Goal: Task Accomplishment & Management: Use online tool/utility

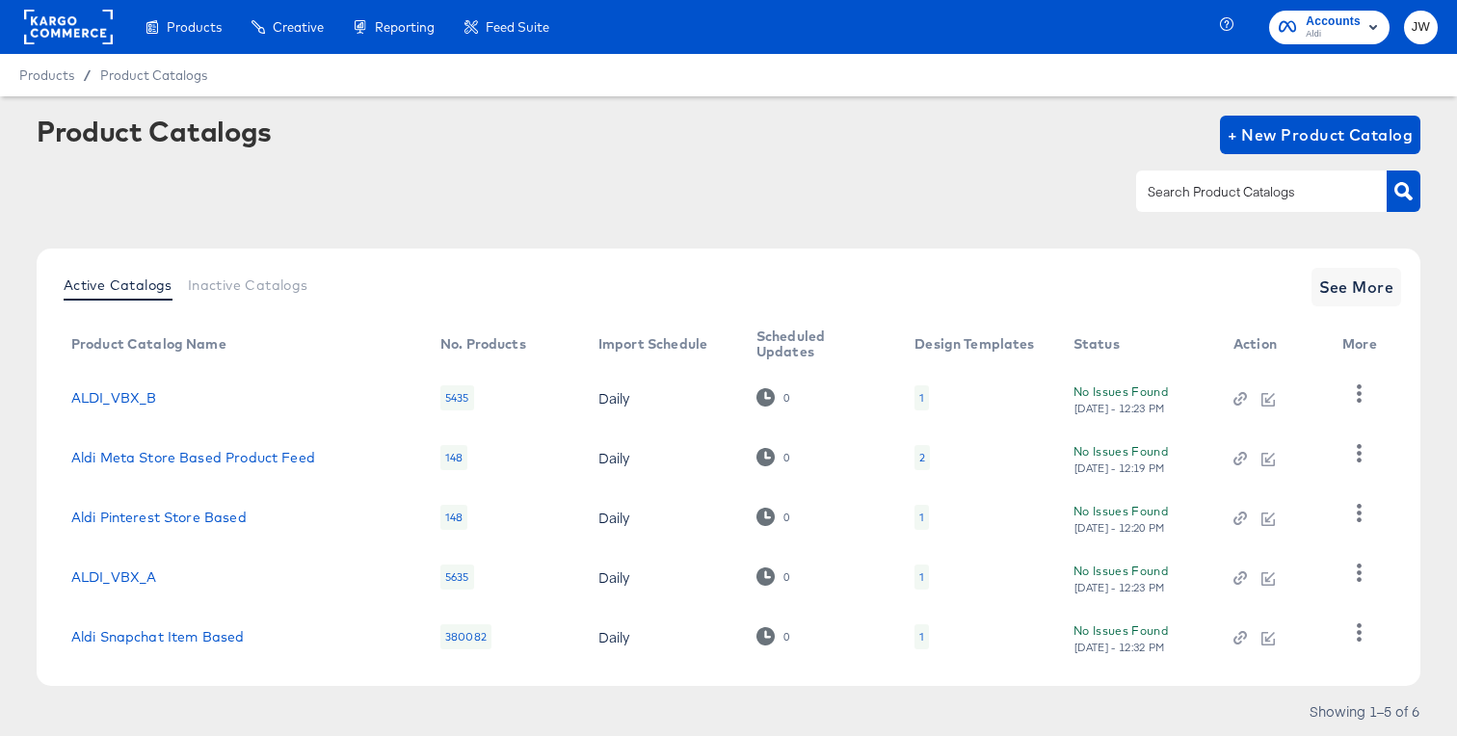
click at [448, 515] on div "148" at bounding box center [453, 517] width 27 height 25
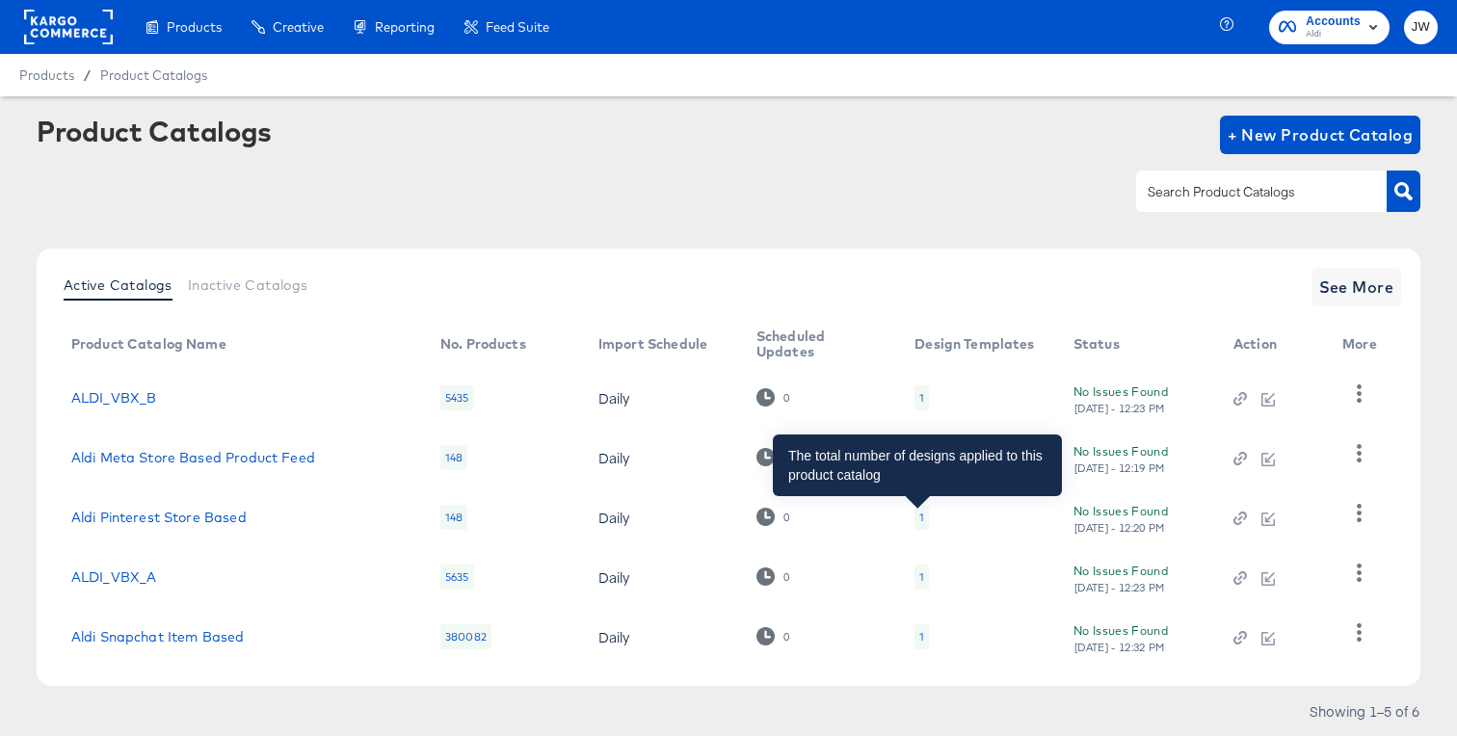
click at [919, 521] on div "1" at bounding box center [921, 517] width 5 height 15
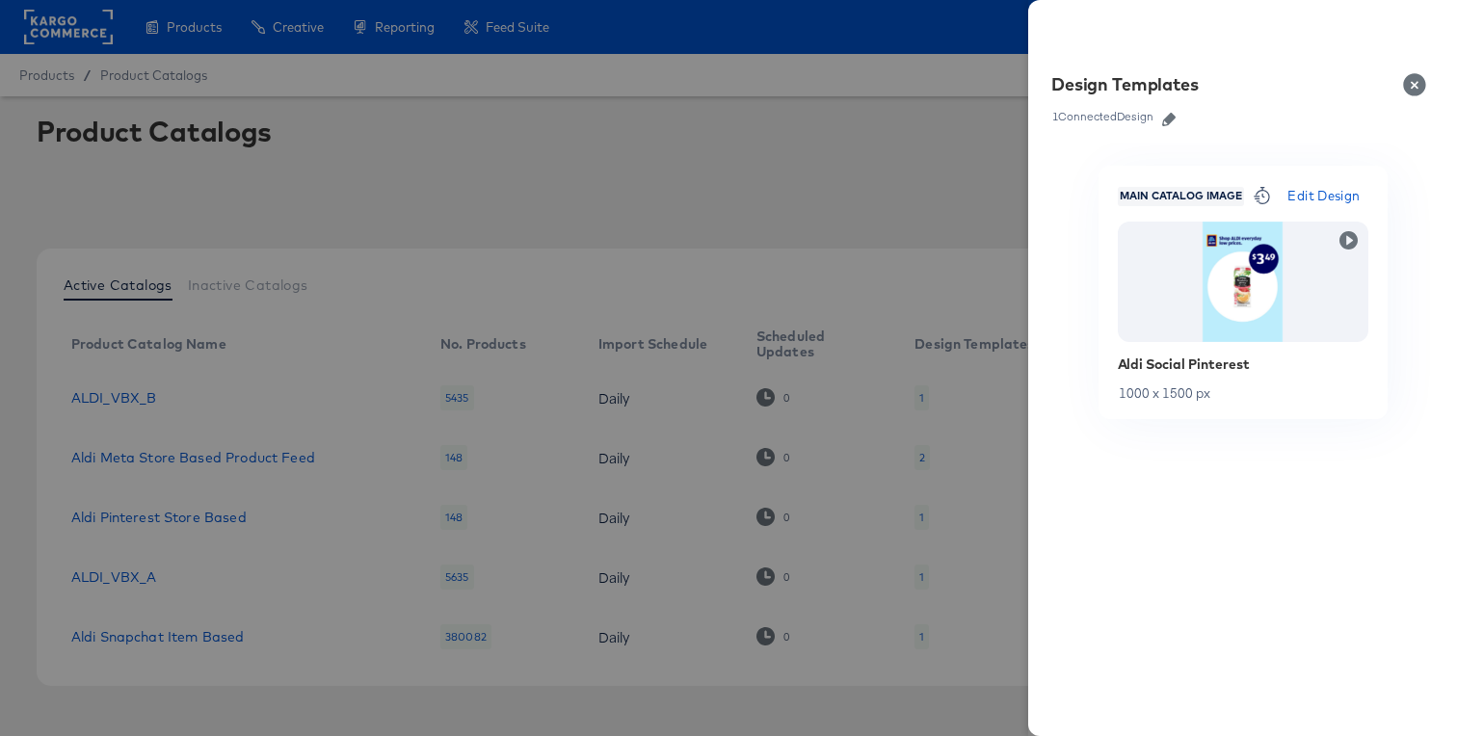
click at [1172, 120] on icon "button" at bounding box center [1168, 119] width 13 height 13
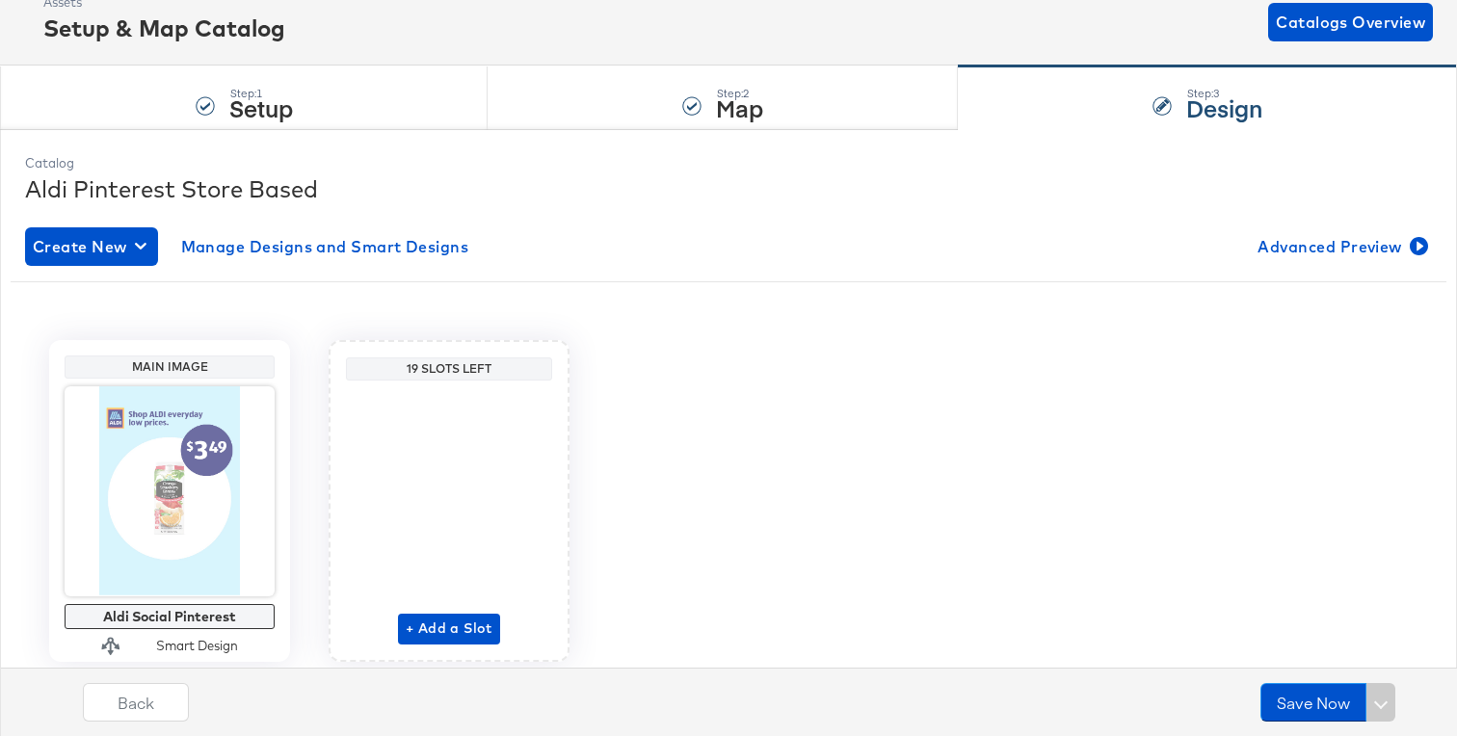
scroll to position [182, 0]
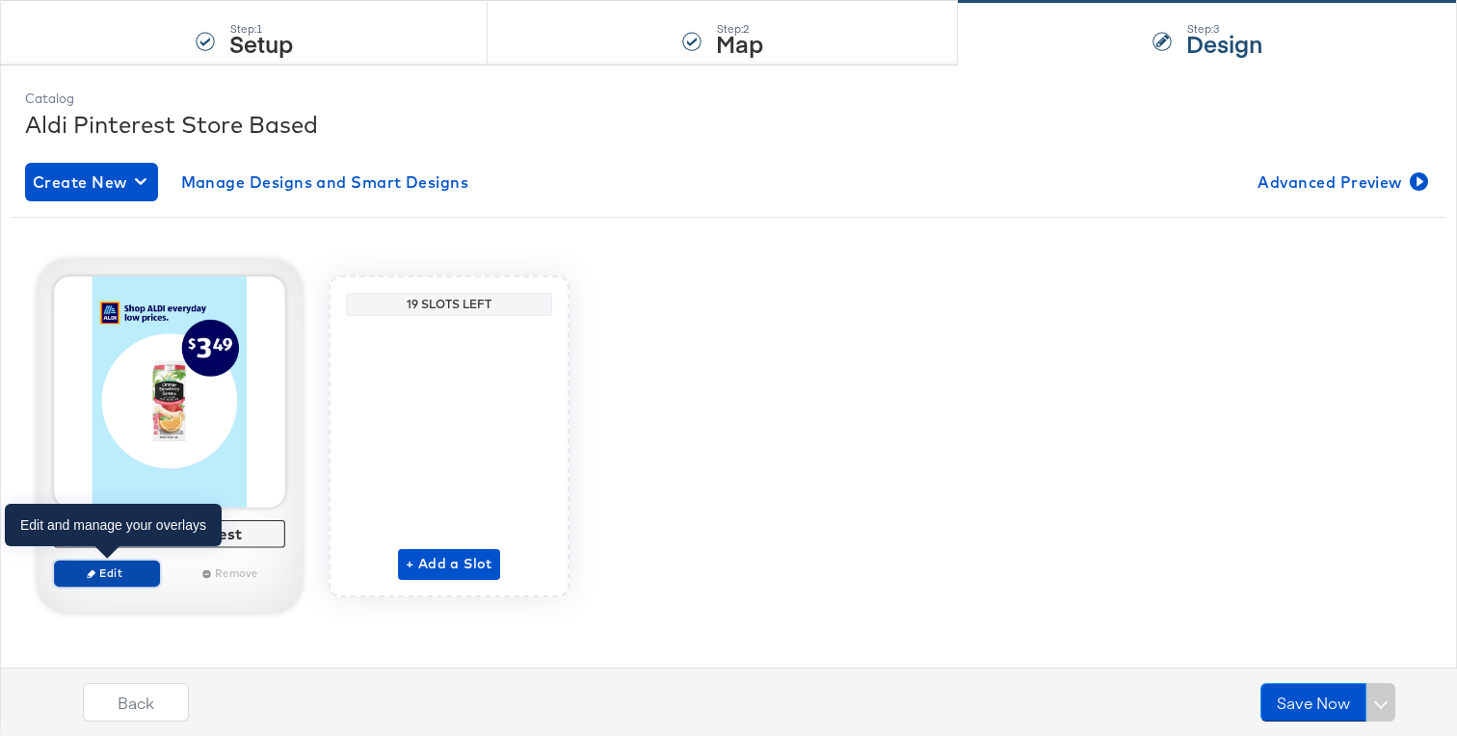
click at [138, 569] on span "Edit" at bounding box center [107, 573] width 89 height 14
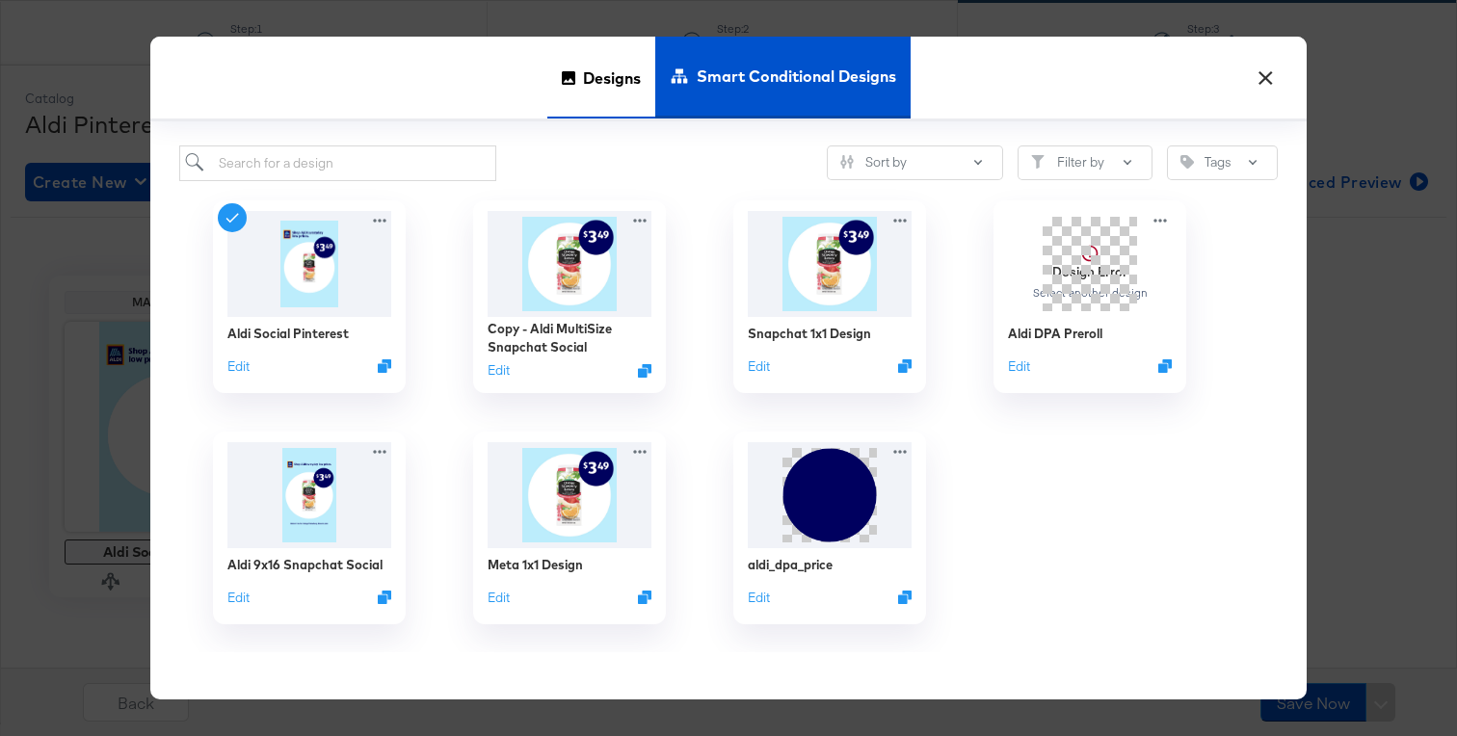
click at [614, 93] on span "Designs" at bounding box center [612, 78] width 58 height 85
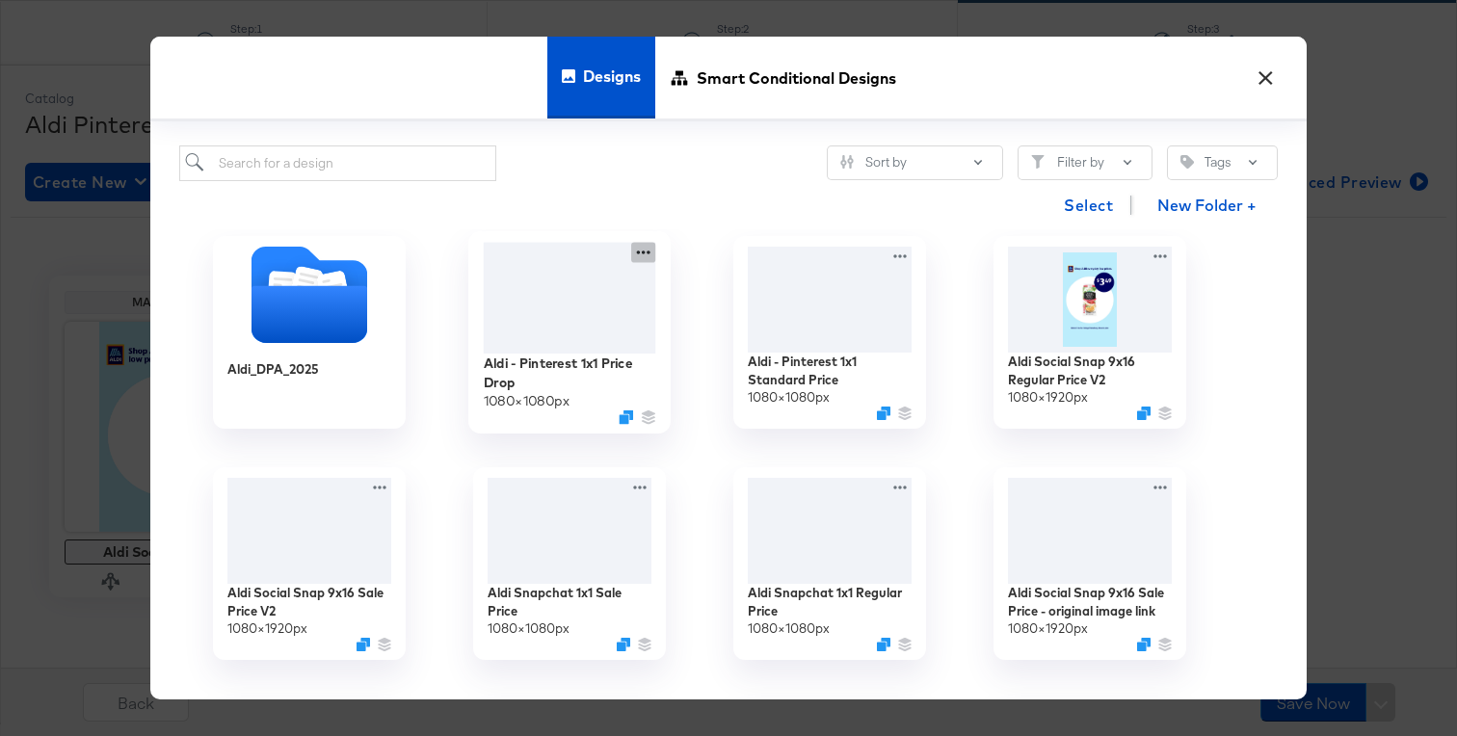
scroll to position [15, 0]
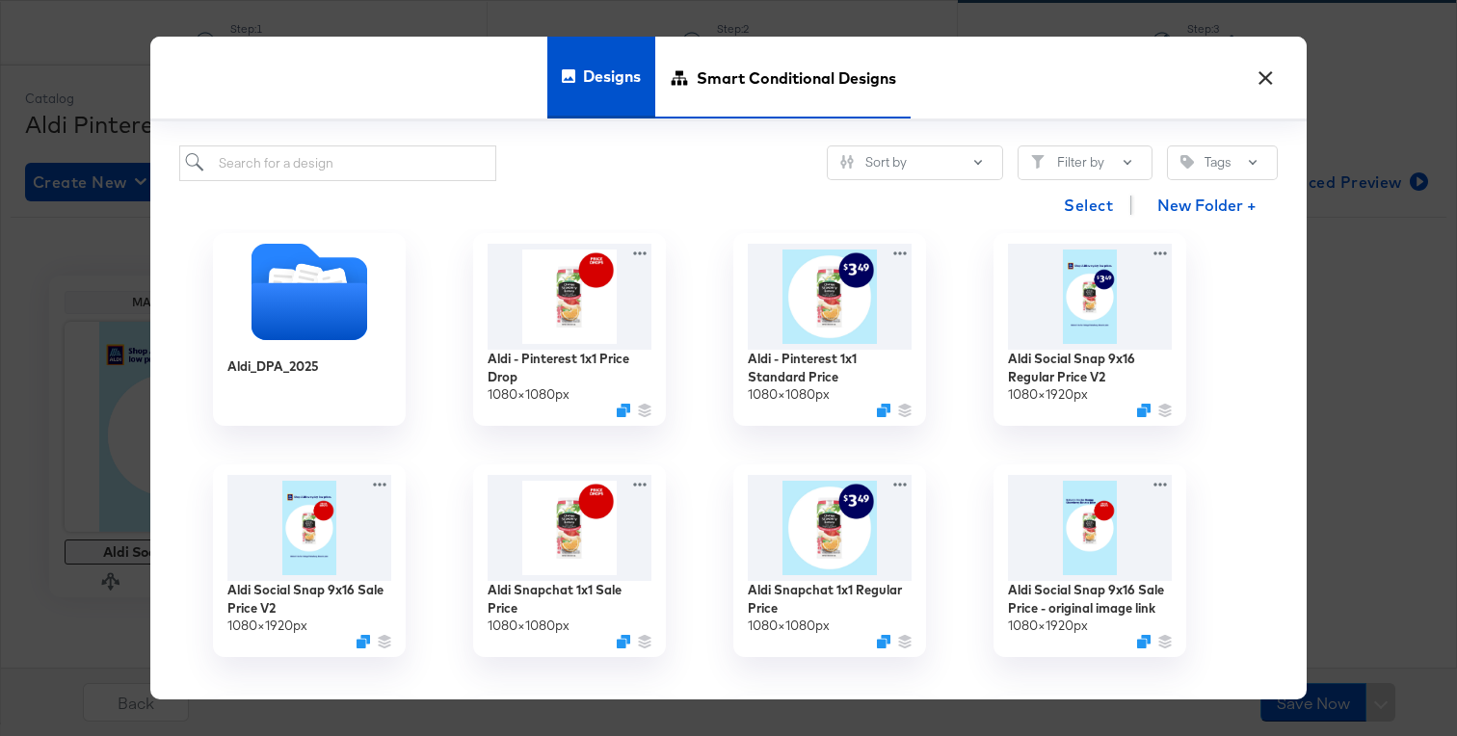
click at [814, 87] on span "Smart Conditional Designs" at bounding box center [796, 78] width 199 height 85
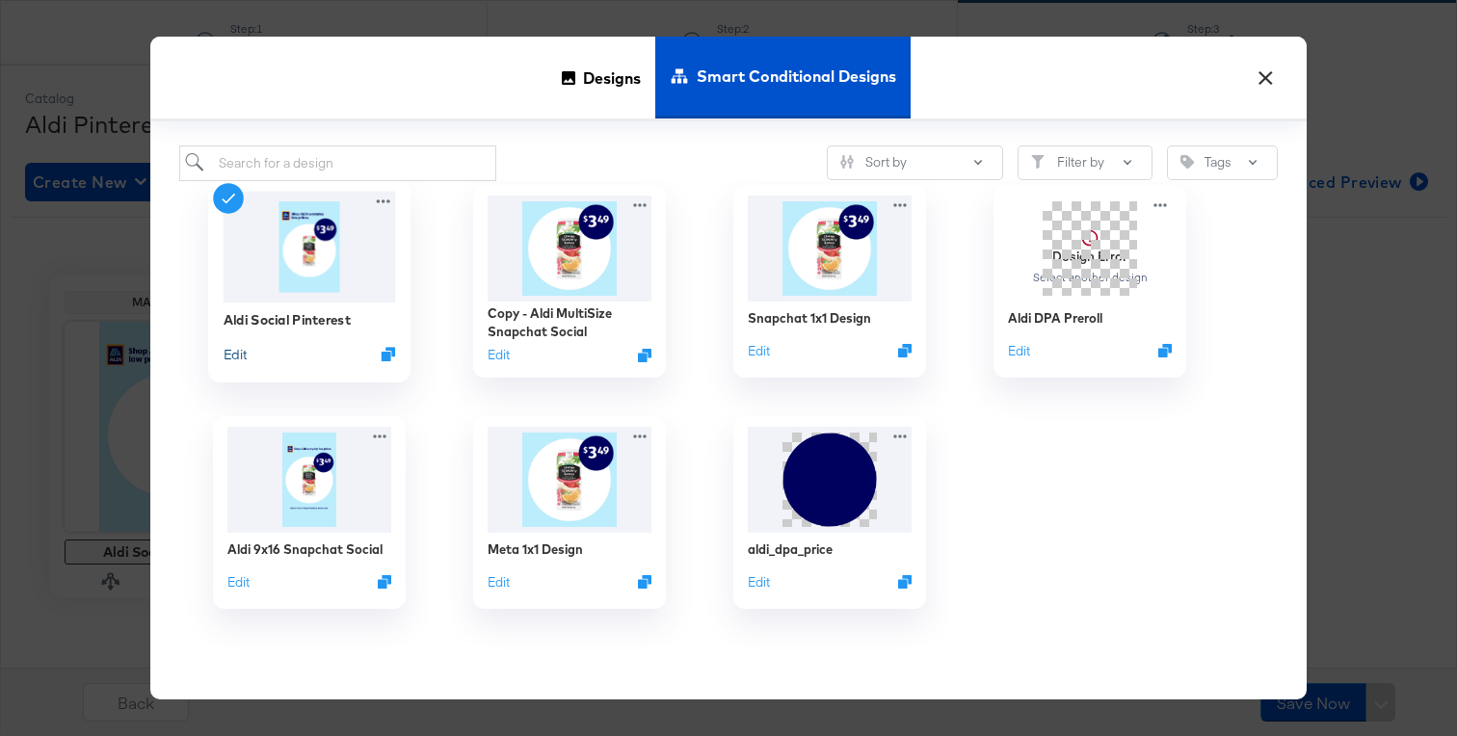
click at [236, 356] on button "Edit" at bounding box center [235, 354] width 23 height 18
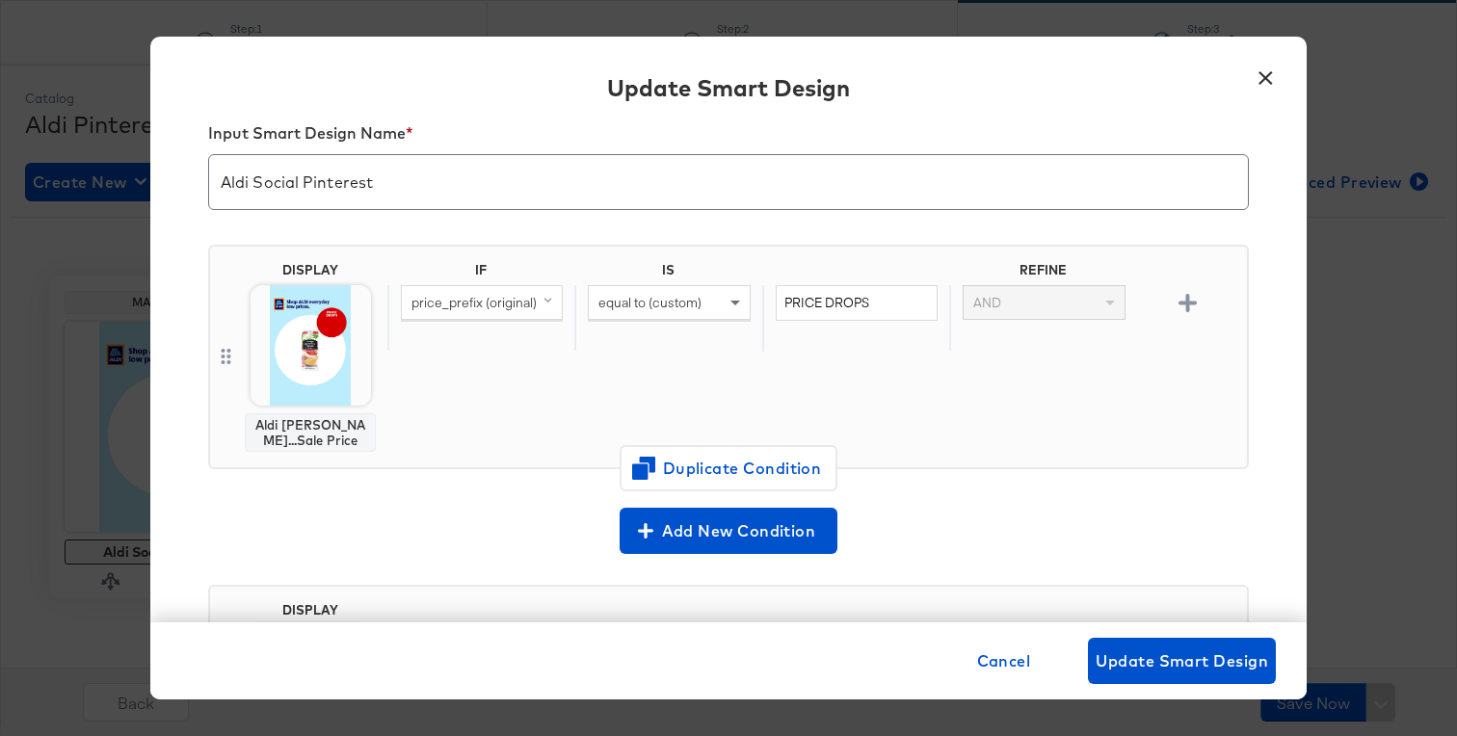
scroll to position [0, 0]
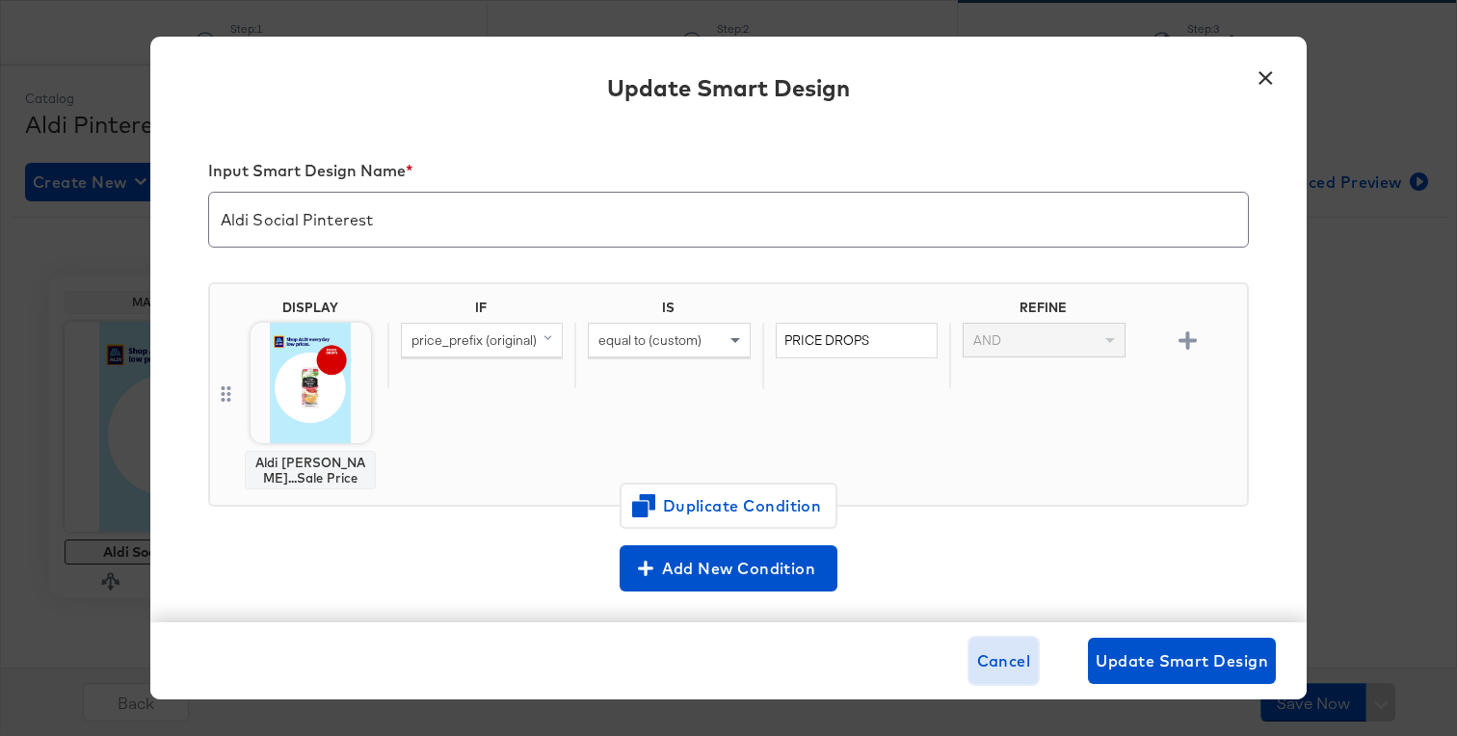
click at [987, 651] on span "Cancel" at bounding box center [1004, 661] width 54 height 27
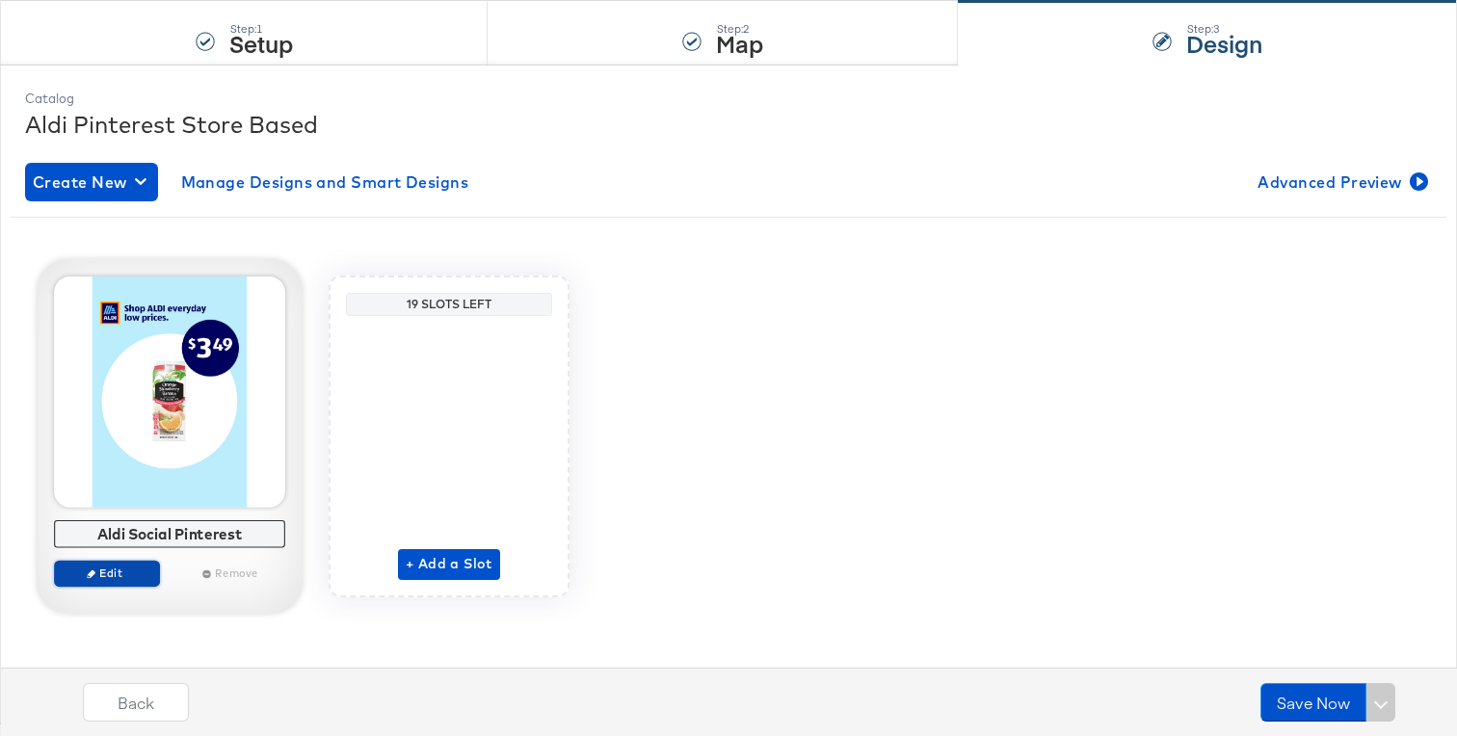
click at [133, 572] on span "Edit" at bounding box center [107, 573] width 89 height 14
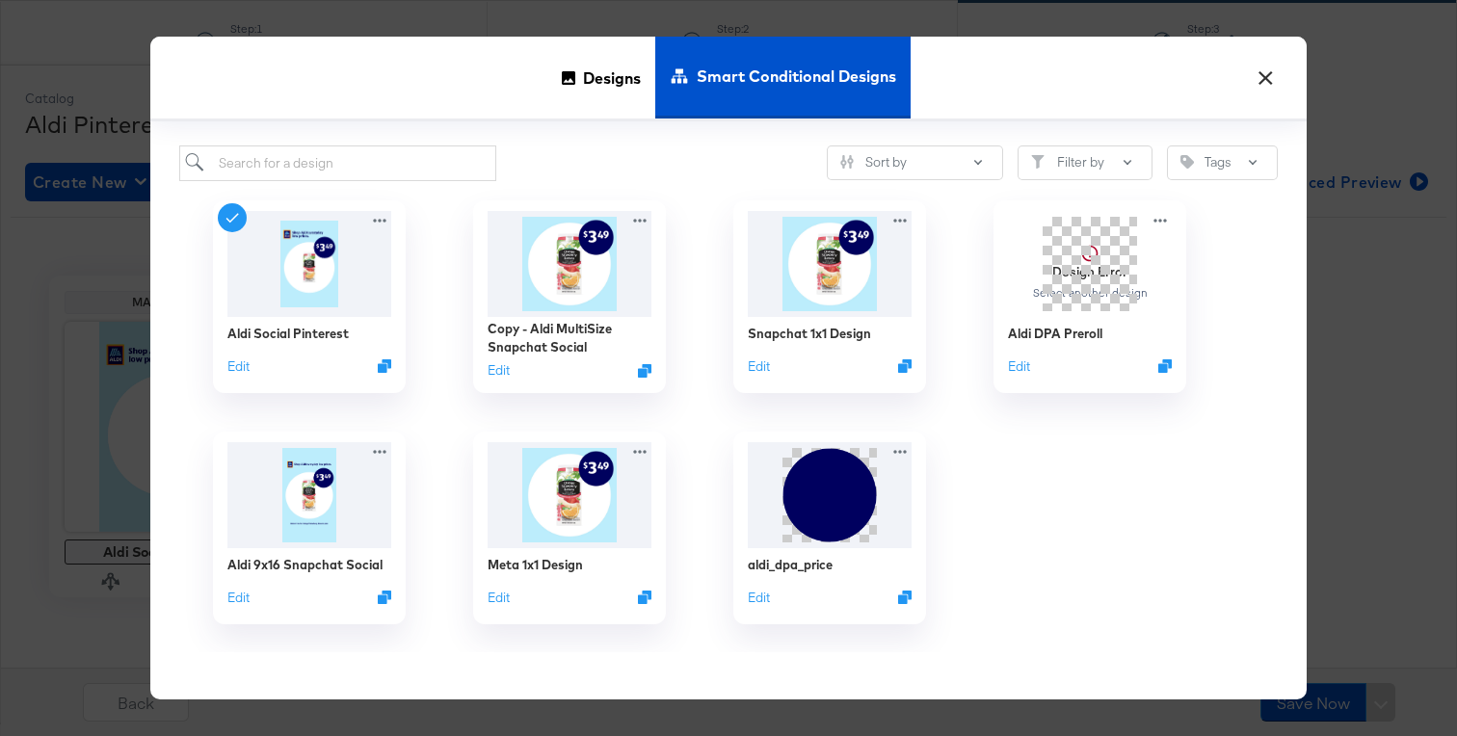
click at [1266, 86] on button "×" at bounding box center [1265, 73] width 35 height 35
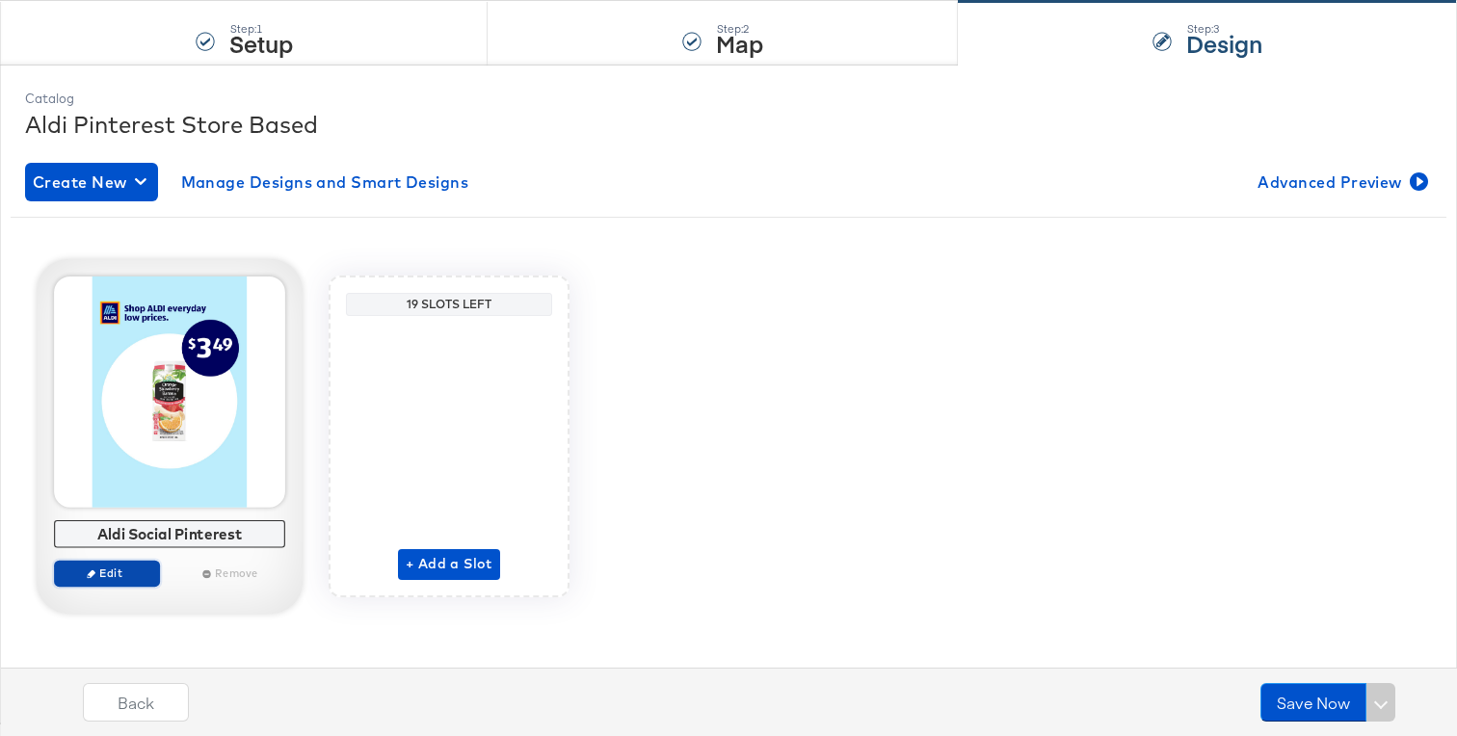
click at [127, 572] on span "Edit" at bounding box center [107, 573] width 89 height 14
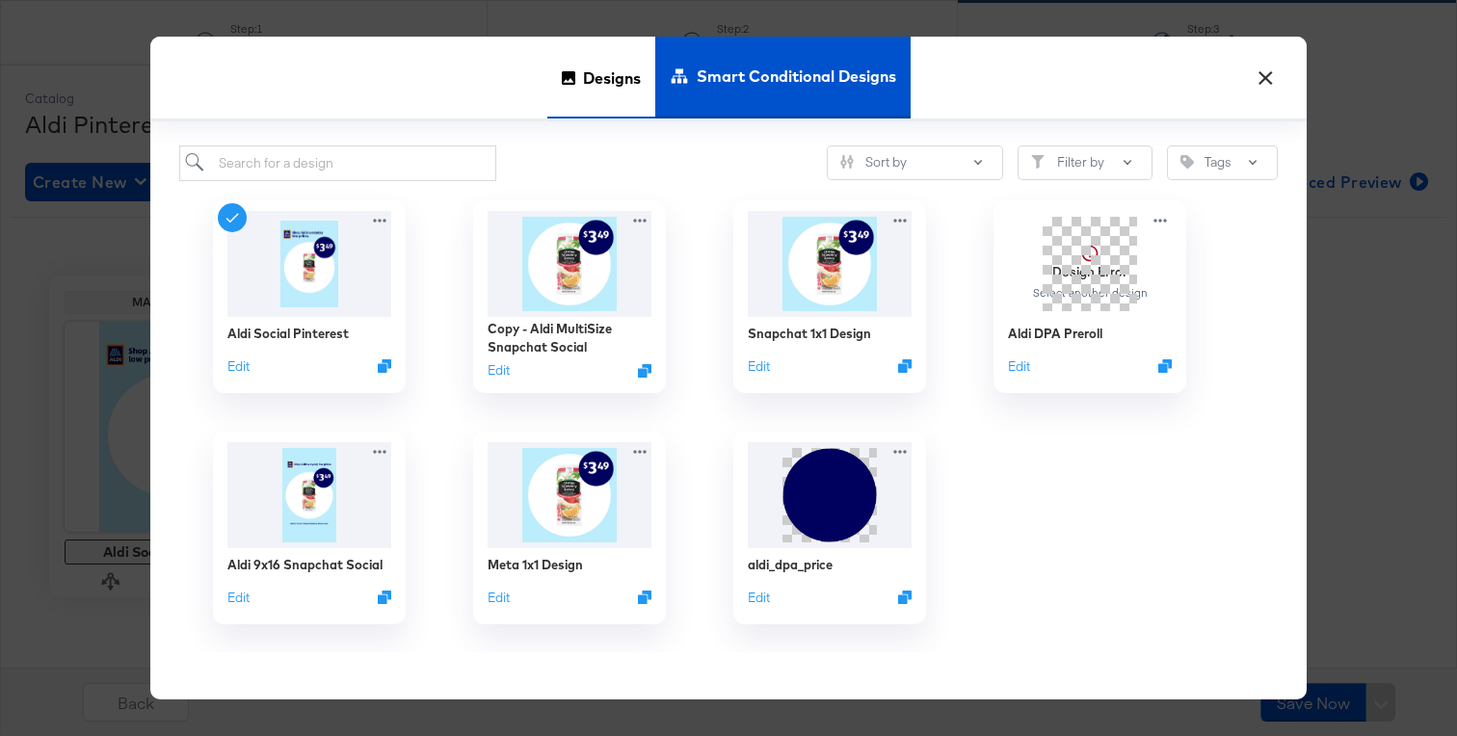
click at [620, 97] on span "Designs" at bounding box center [612, 78] width 58 height 85
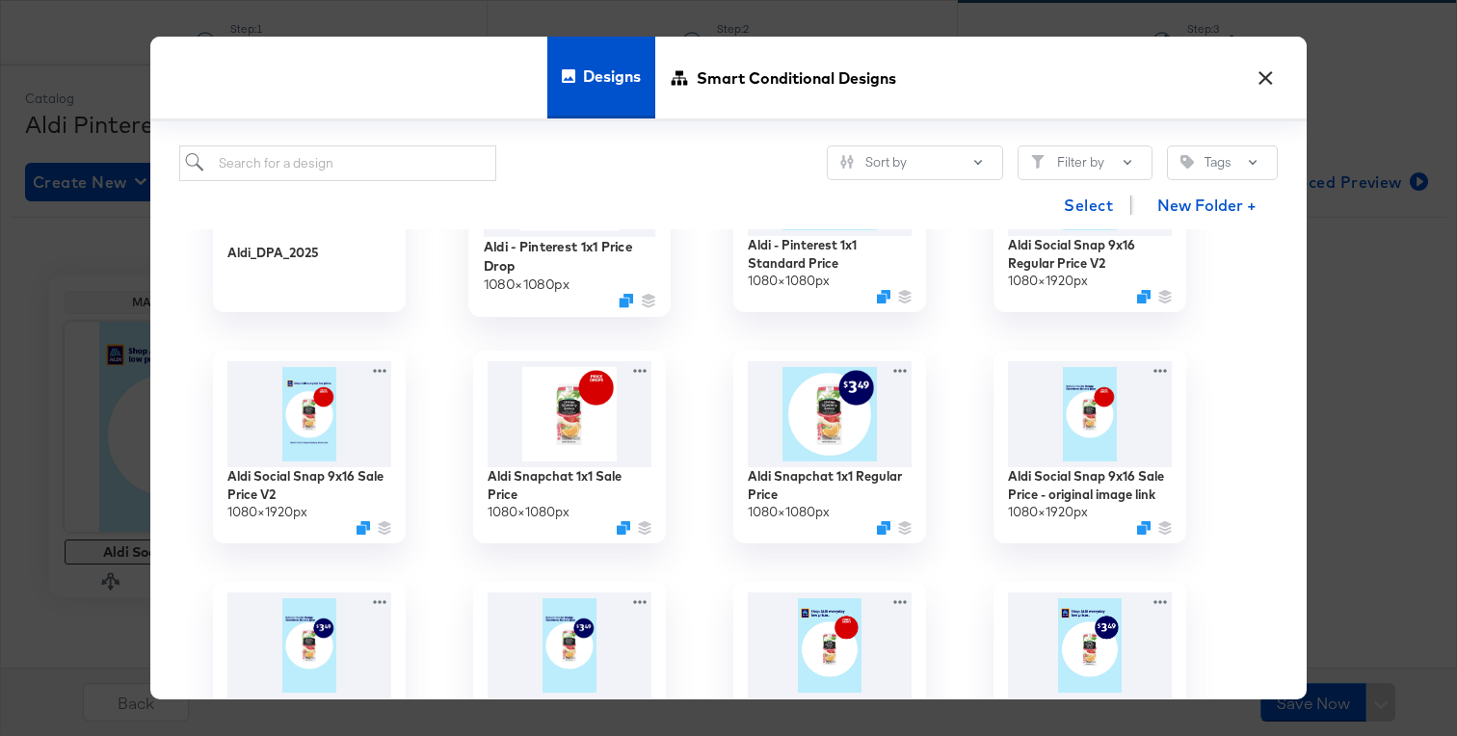
scroll to position [133, 0]
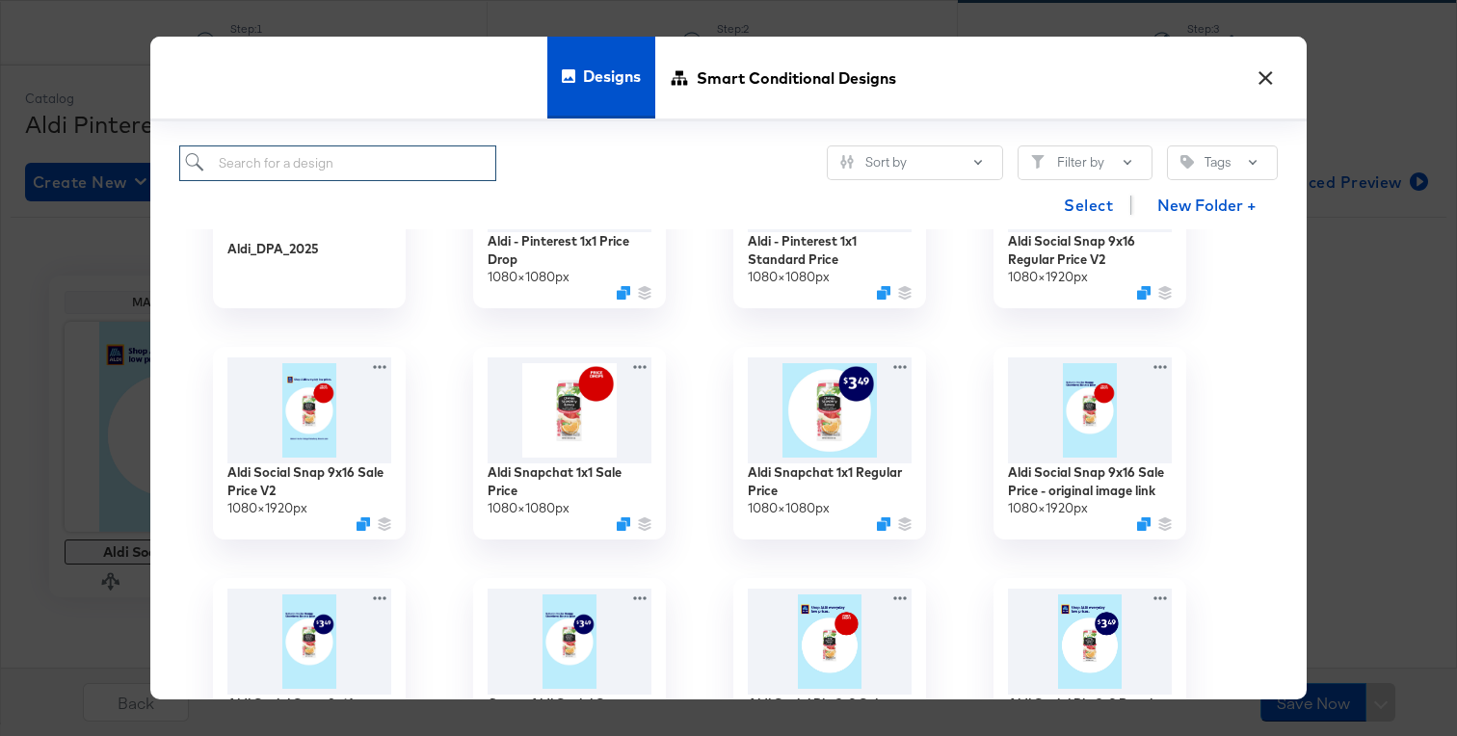
click at [413, 171] on input "search" at bounding box center [337, 163] width 317 height 36
type input "i"
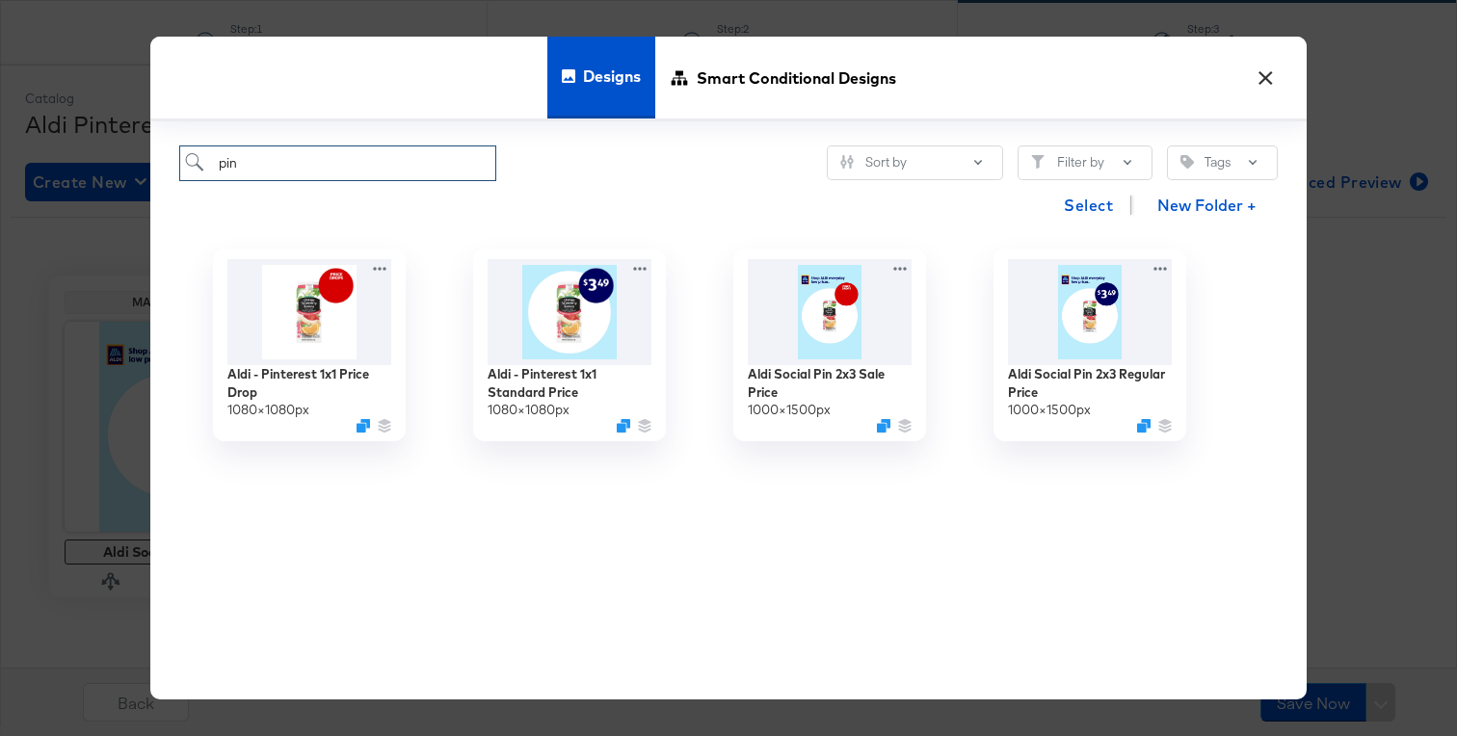
type input "pin"
click at [1266, 82] on button "×" at bounding box center [1265, 73] width 35 height 35
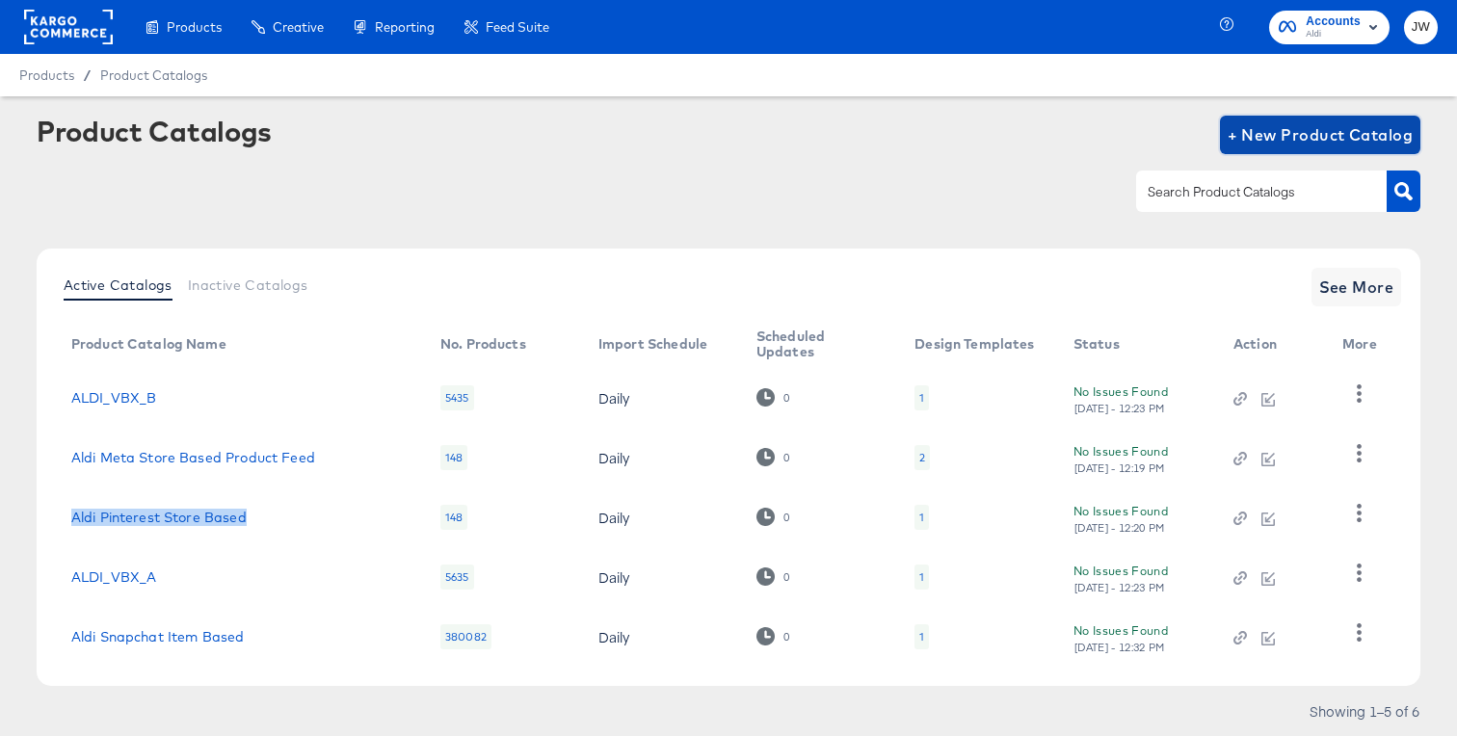
click at [1283, 143] on span "+ New Product Catalog" at bounding box center [1321, 134] width 186 height 27
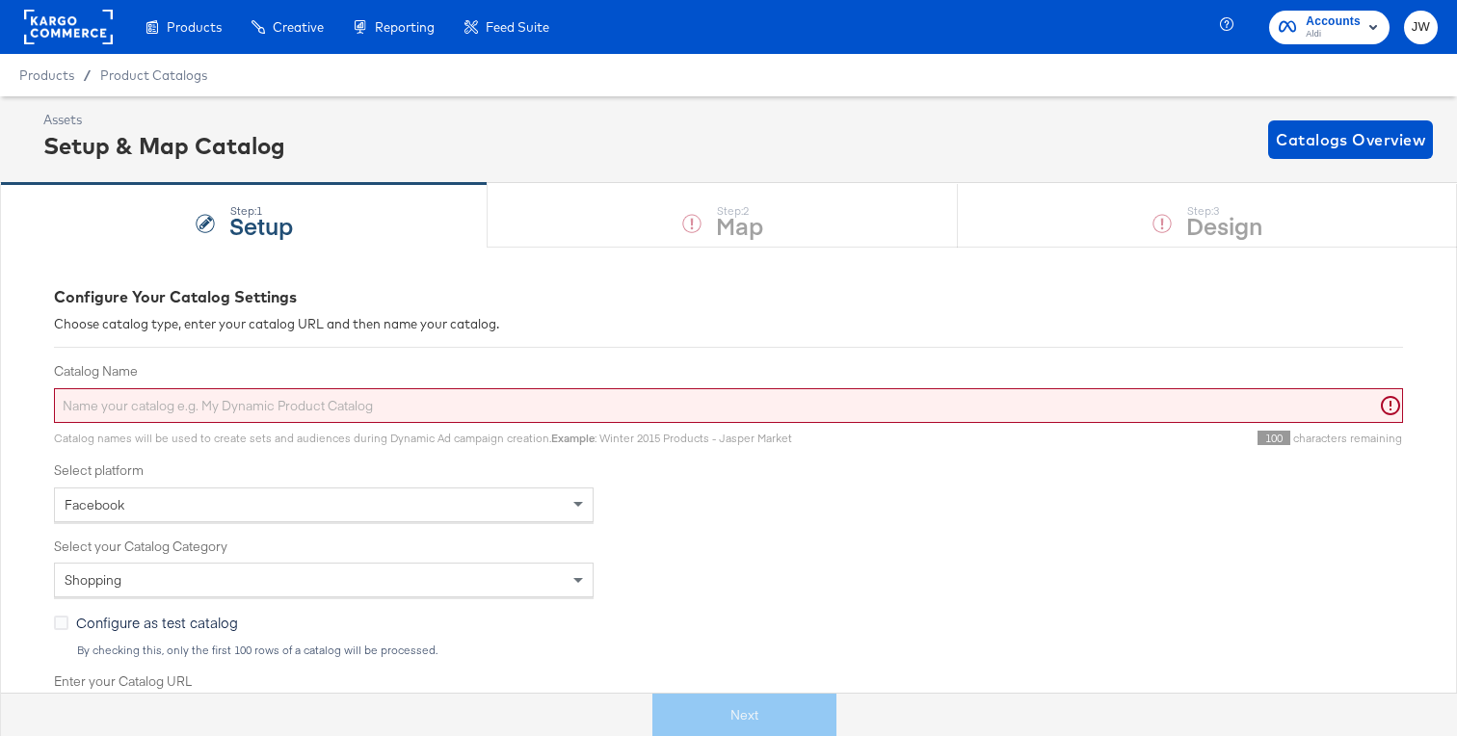
click at [290, 405] on input "Catalog Name" at bounding box center [728, 406] width 1349 height 36
paste input "Aldi Pinterest Store Based"
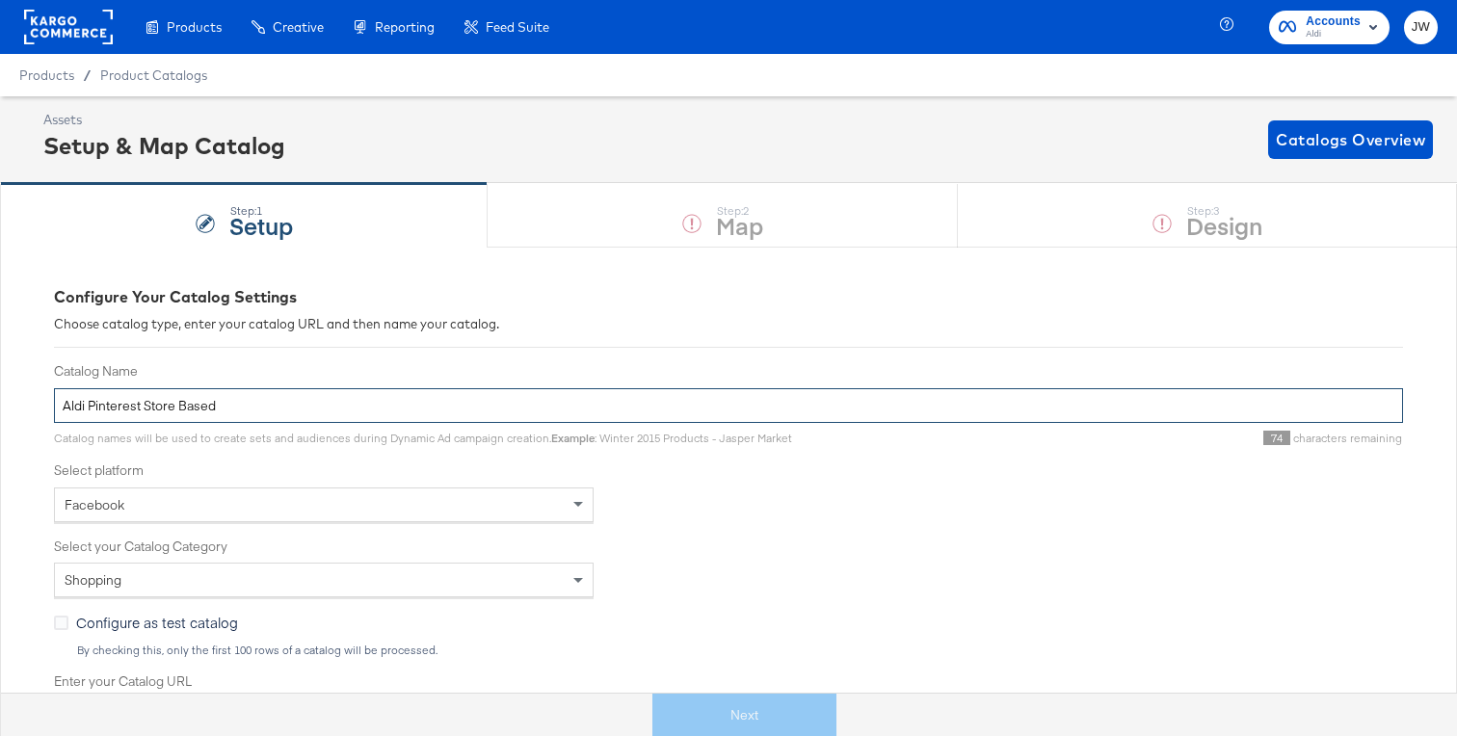
type input "Aldi Pinterest Store Based"
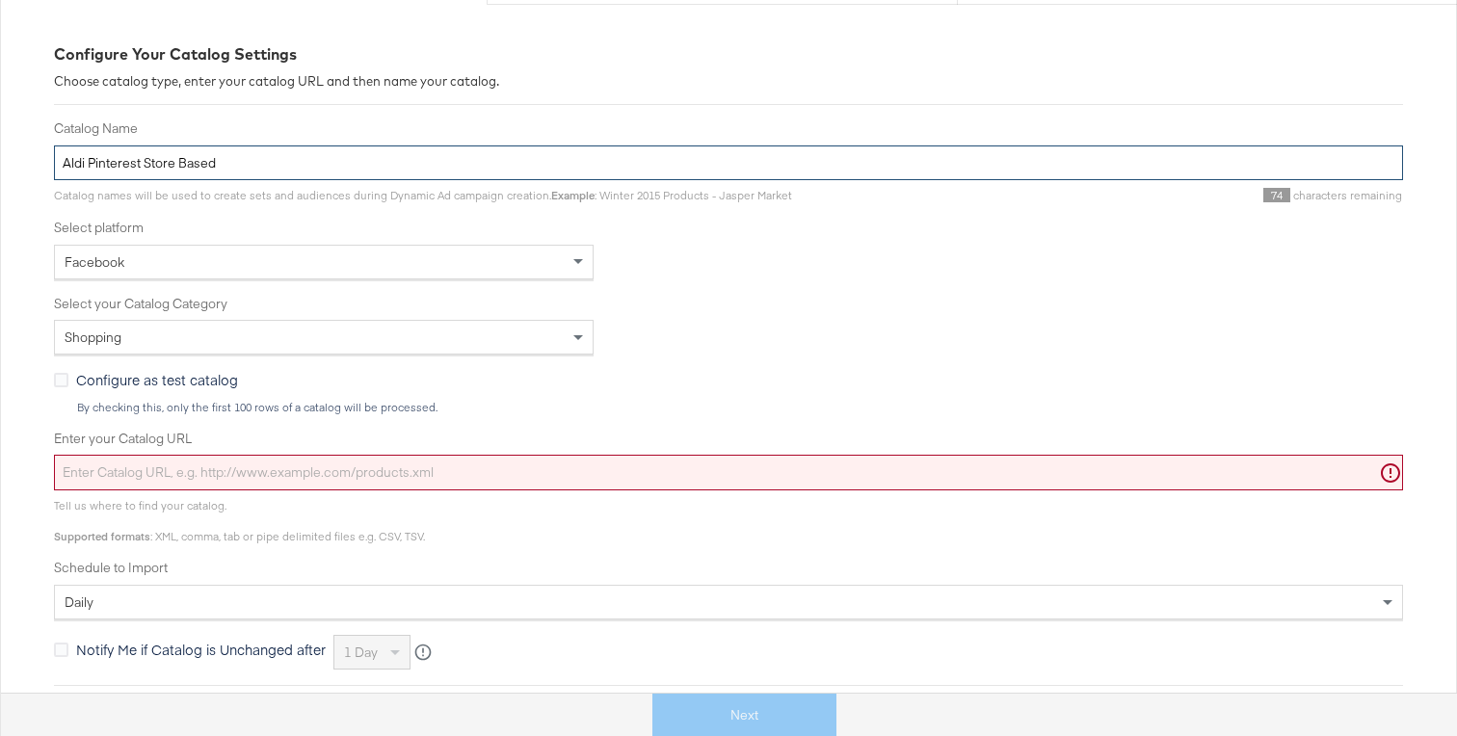
scroll to position [255, 0]
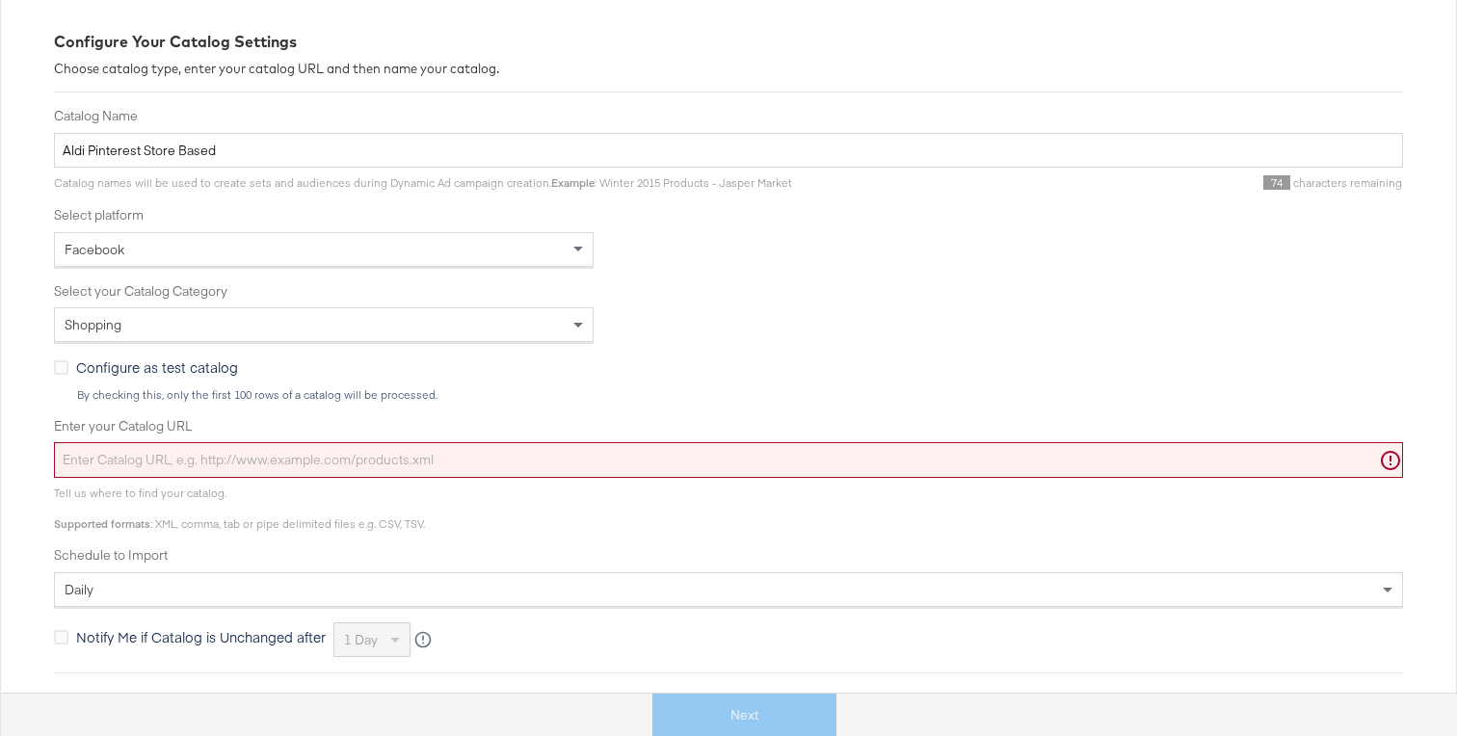
click at [286, 456] on input "Enter your Catalog URL" at bounding box center [728, 460] width 1349 height 36
paste input "[URL][DOMAIN_NAME]"
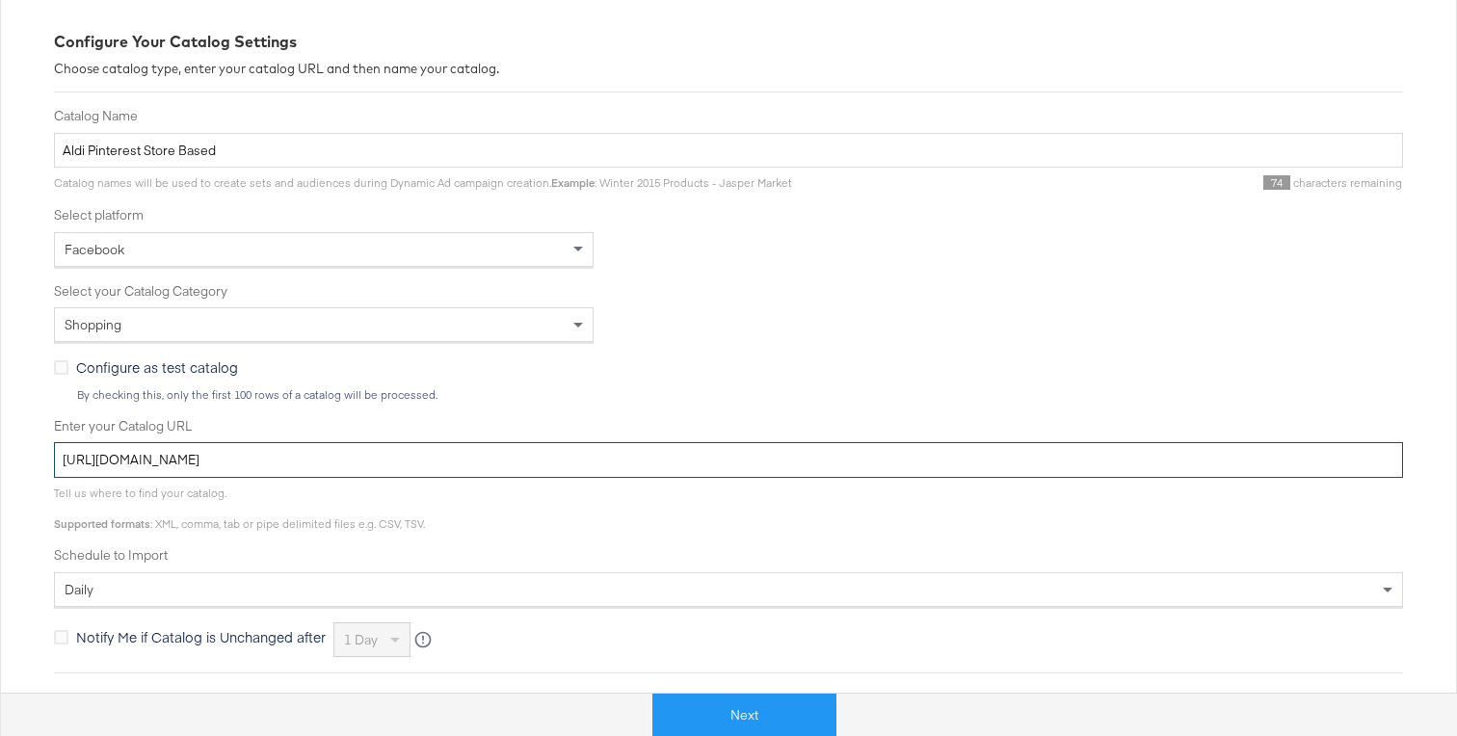
type input "[URL][DOMAIN_NAME]"
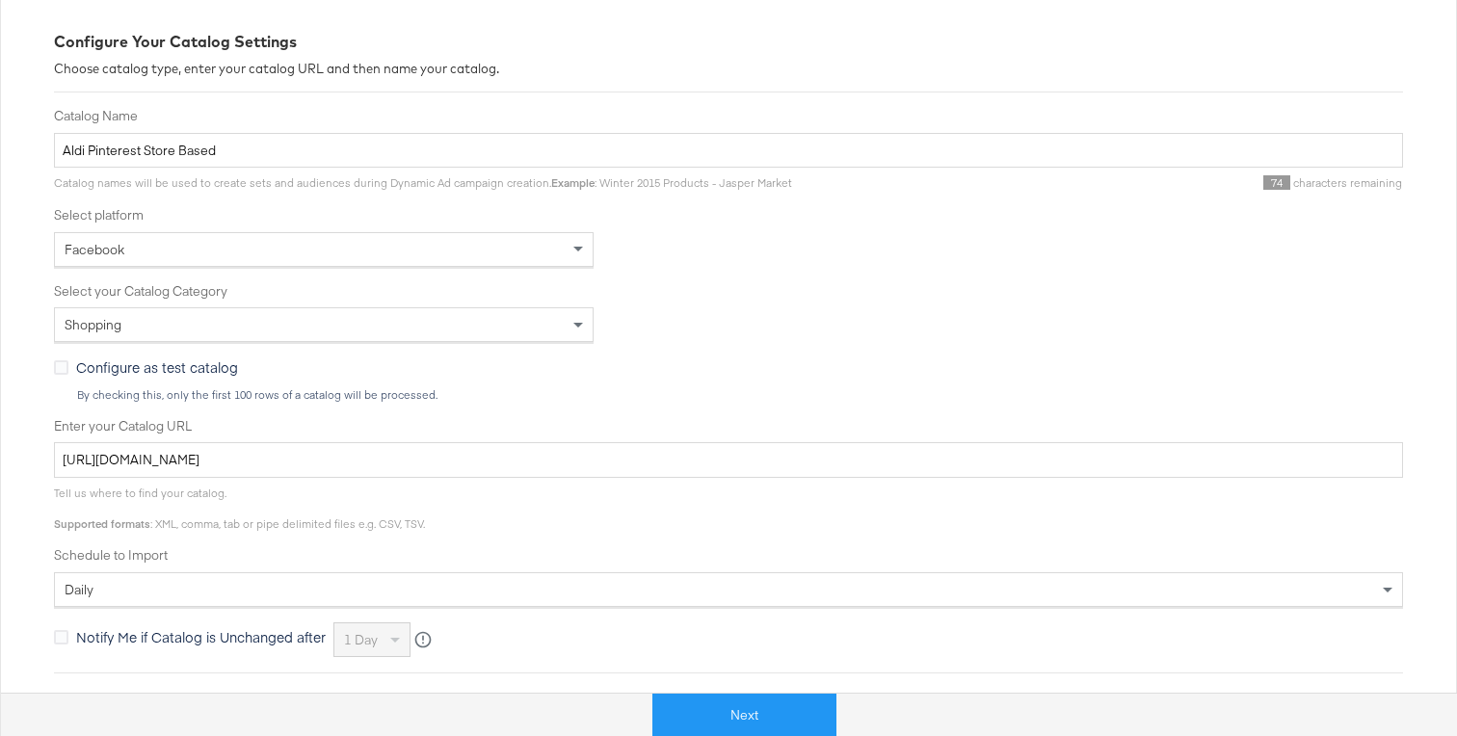
click at [267, 249] on div "Facebook" at bounding box center [324, 249] width 538 height 33
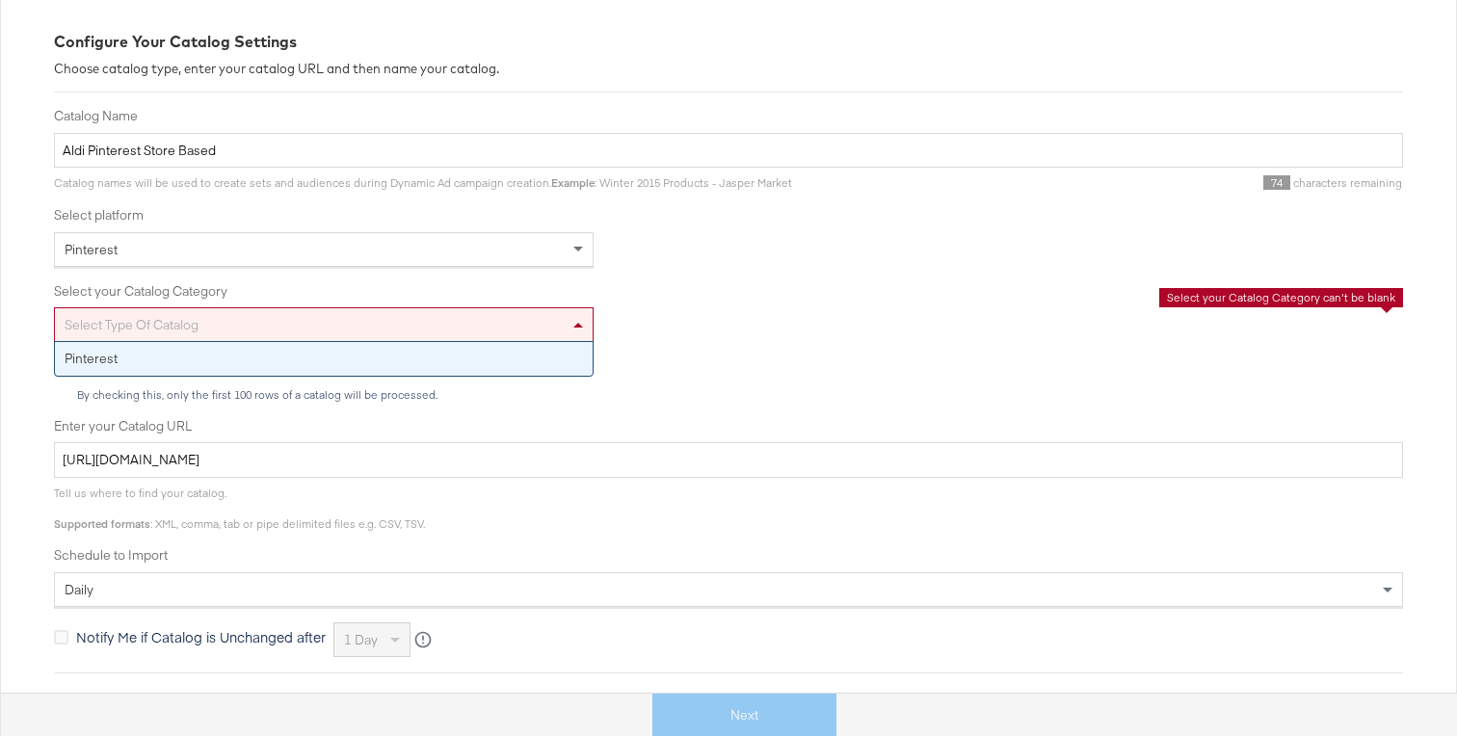
click at [211, 321] on div "Select type of catalog" at bounding box center [324, 324] width 538 height 33
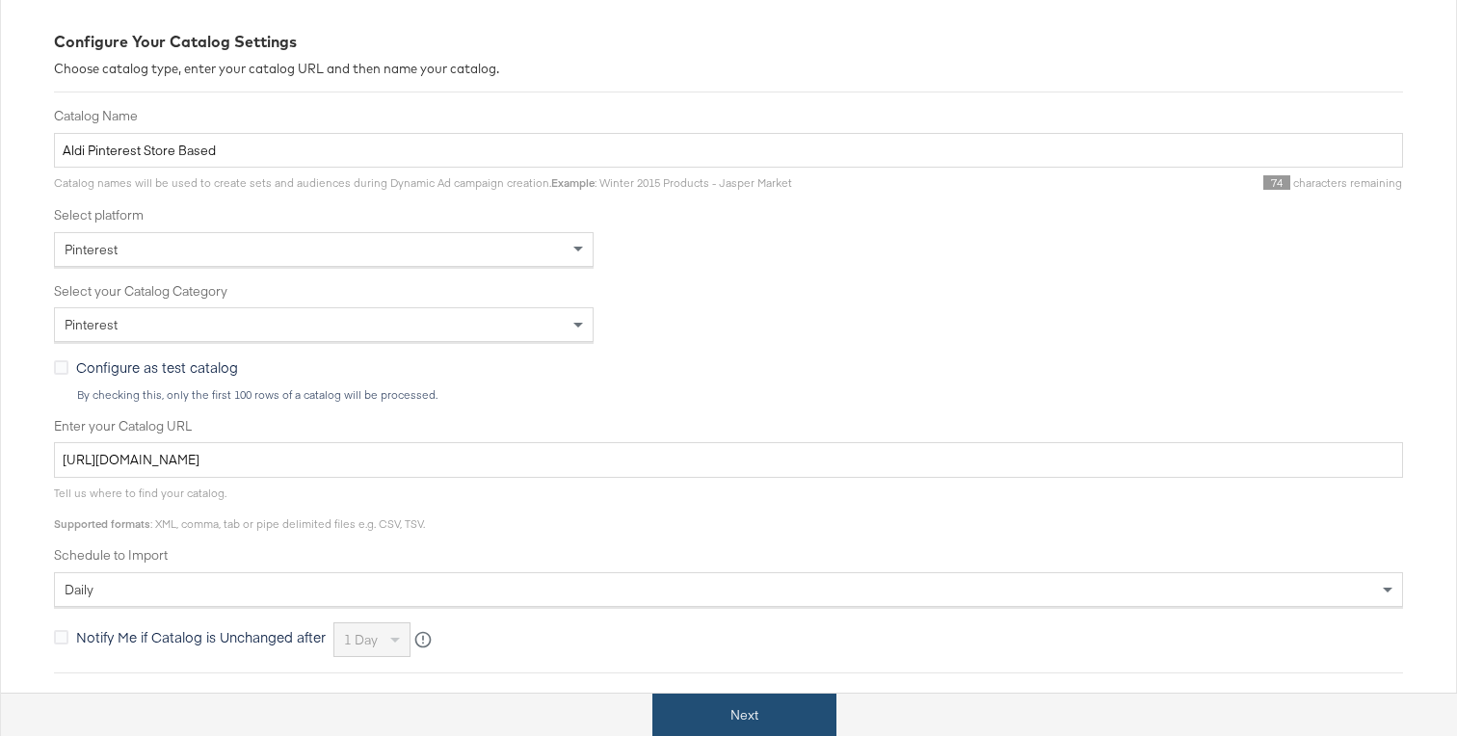
click at [731, 720] on button "Next" at bounding box center [744, 715] width 184 height 43
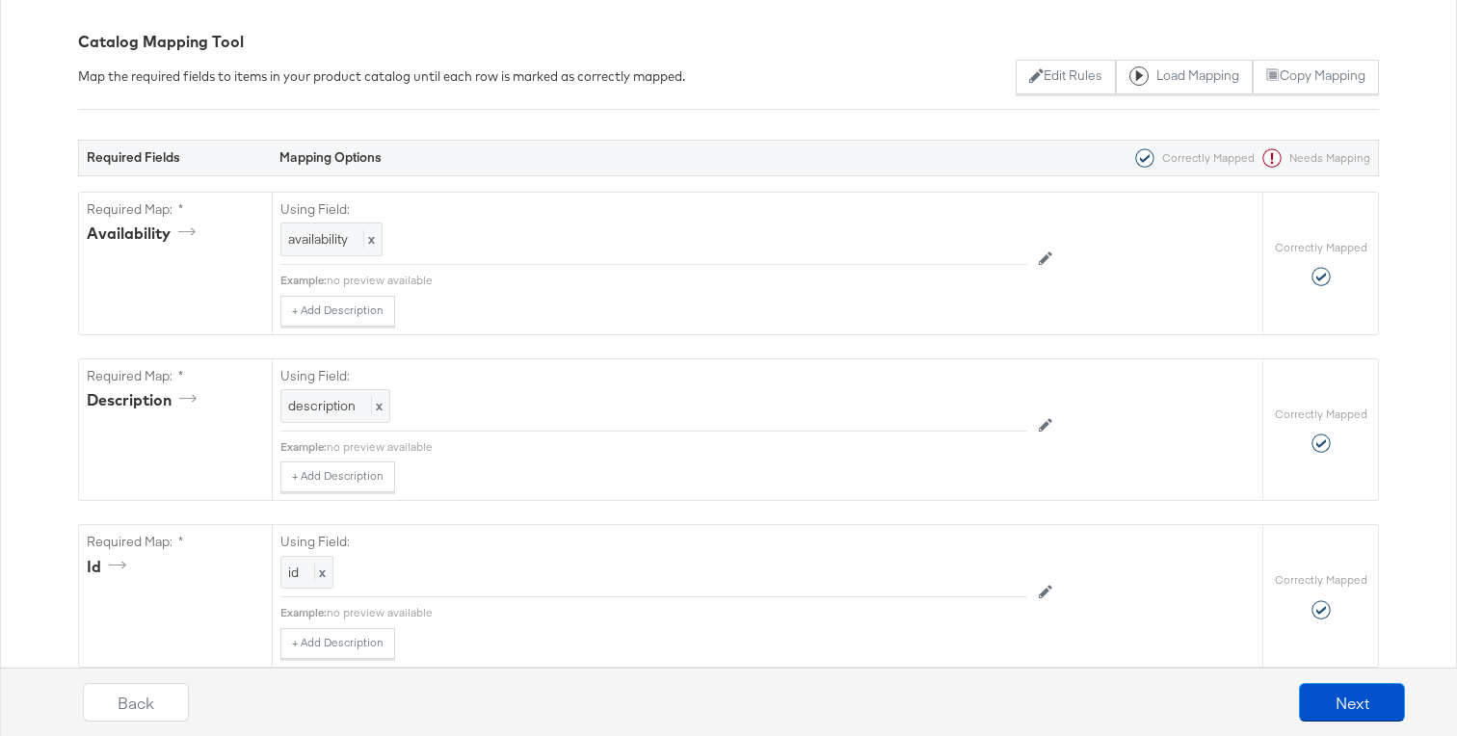
scroll to position [0, 0]
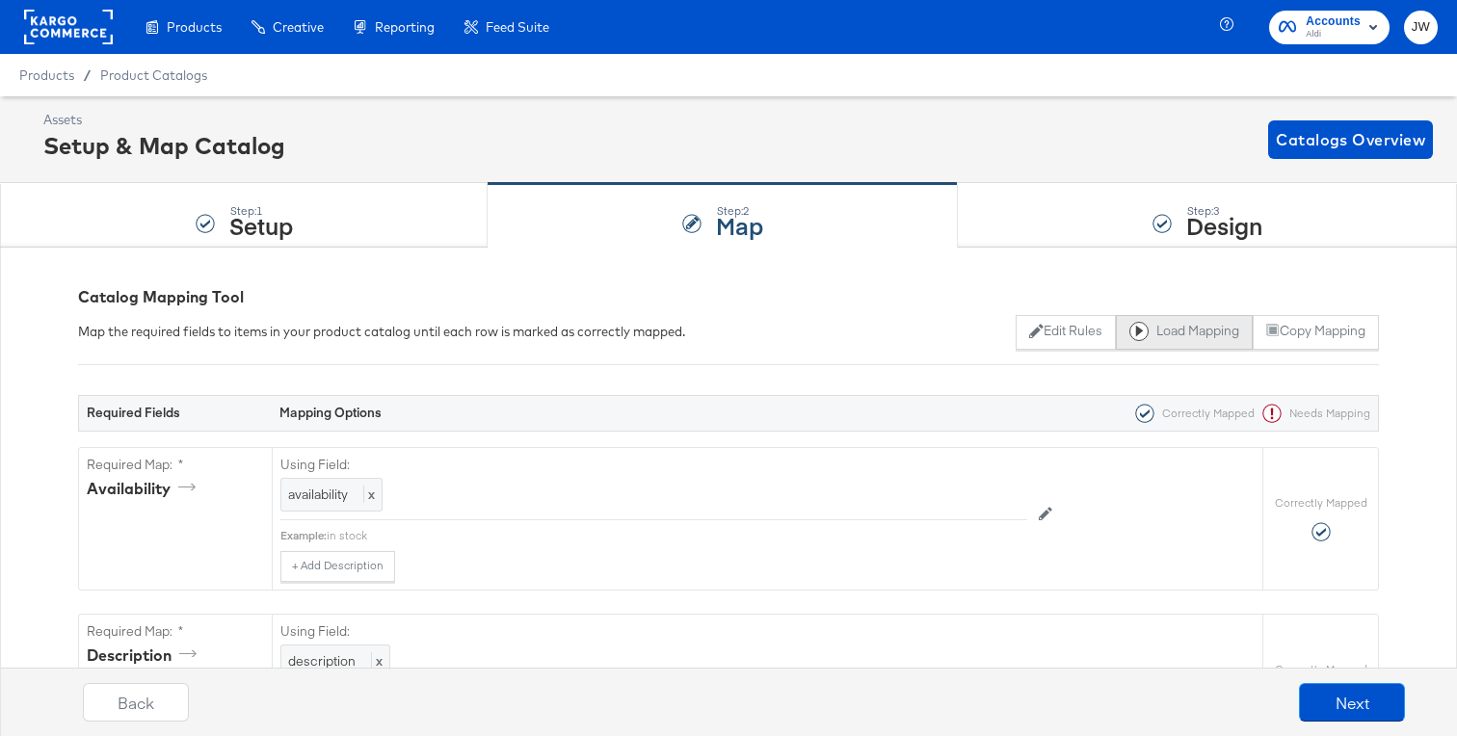
click at [1129, 327] on icon at bounding box center [1138, 331] width 19 height 19
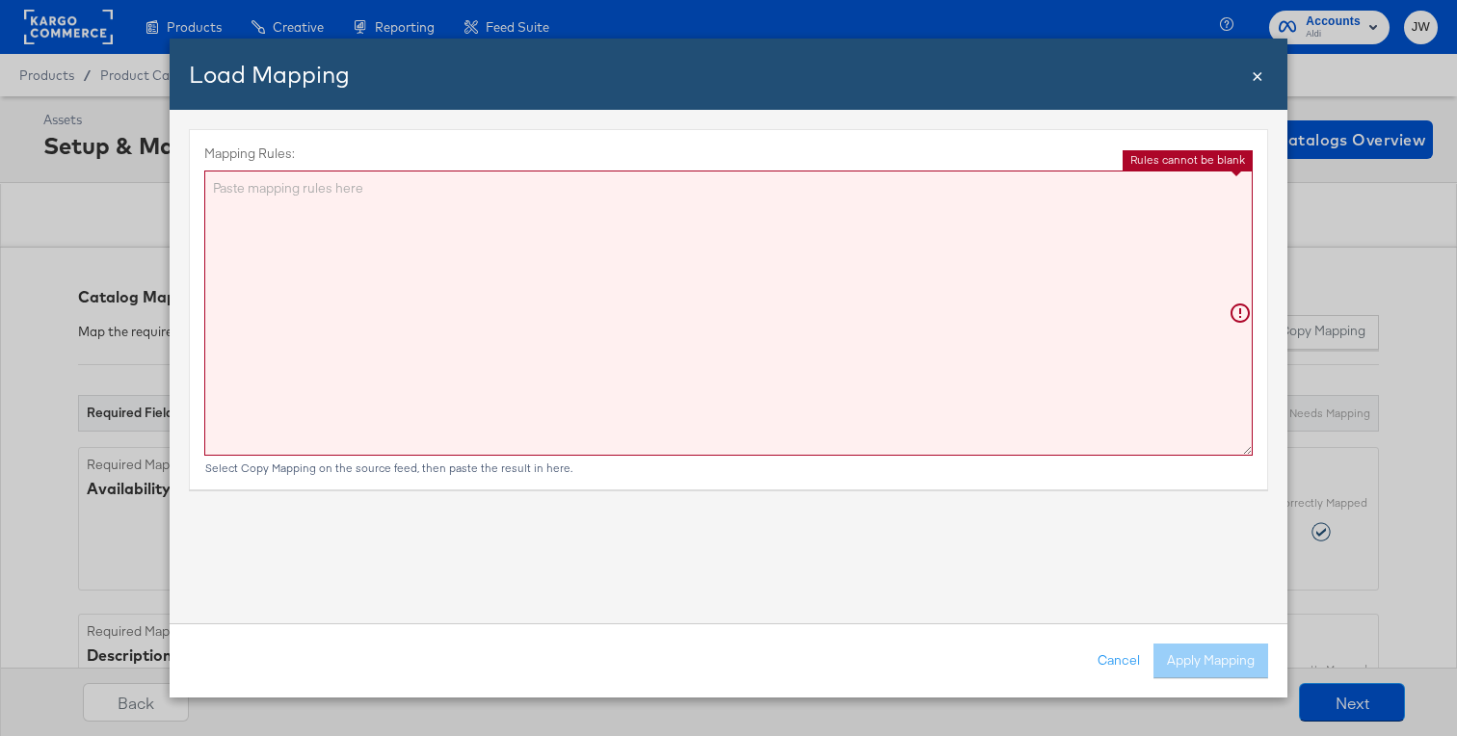
click at [794, 304] on textarea "Mapping Rules:" at bounding box center [728, 313] width 1048 height 285
paste textarea "{"availability":"{{{\"availability\"}}}","description":"{{{\"description\"}}}",…"
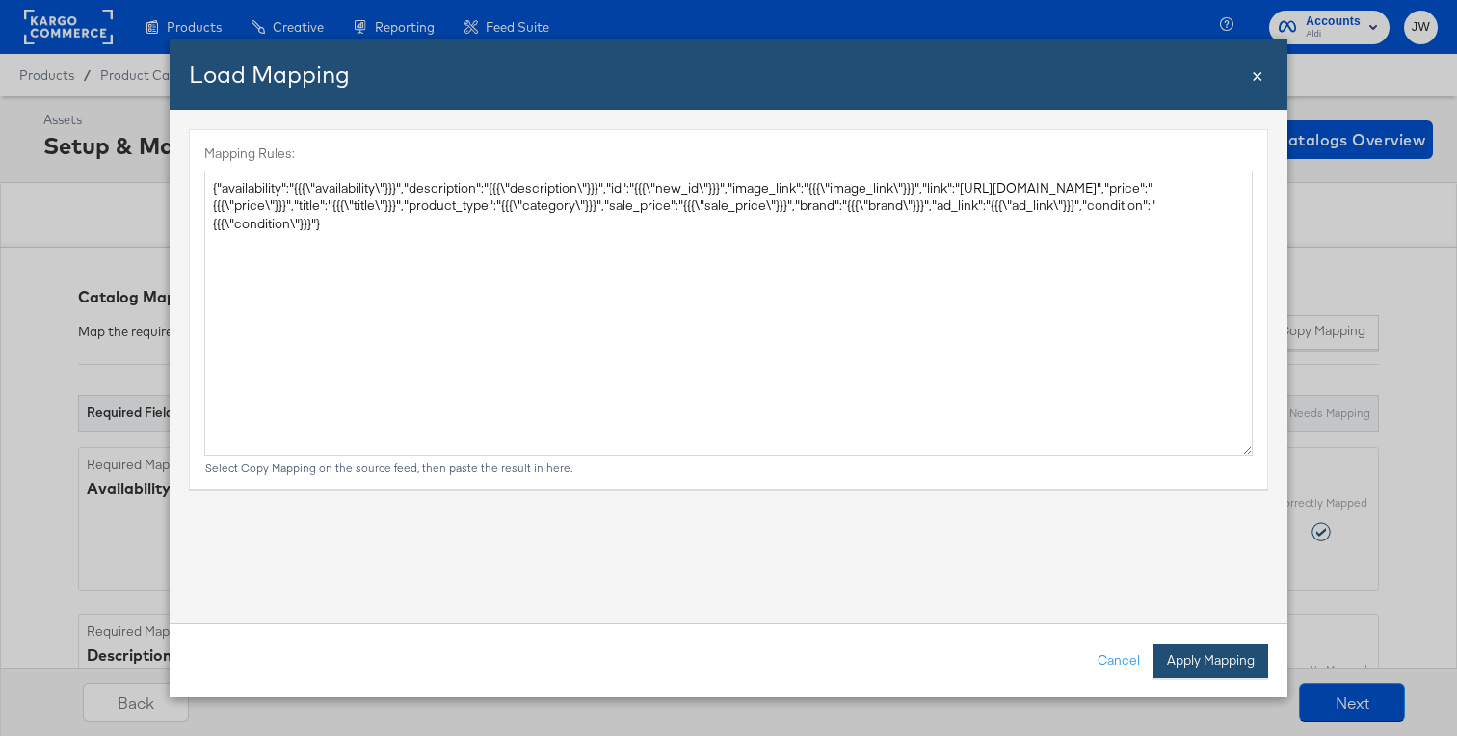
type textarea "{ "availability": "{{{\"availability\"}}}", "description": "{{{\"description\"}…"
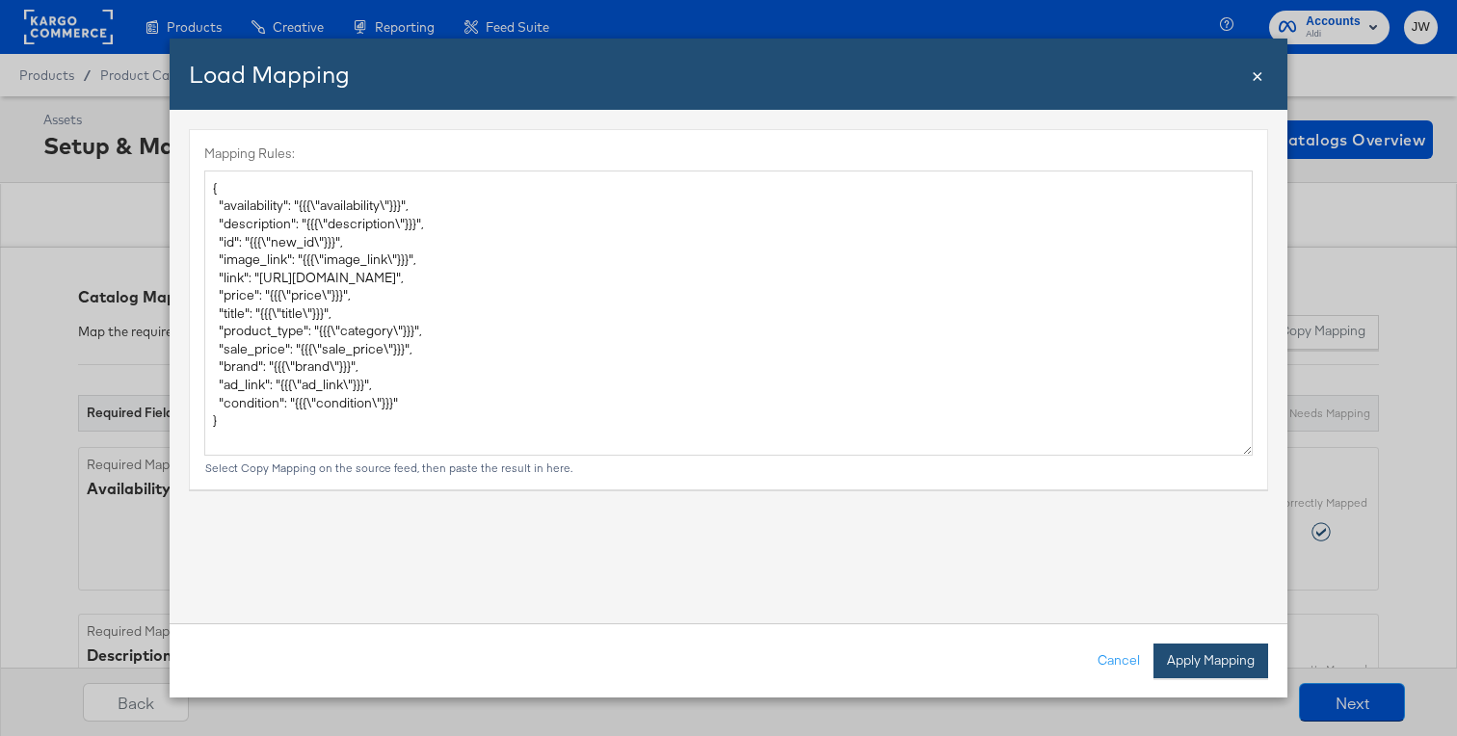
click at [1207, 666] on button "Apply Mapping" at bounding box center [1210, 661] width 115 height 35
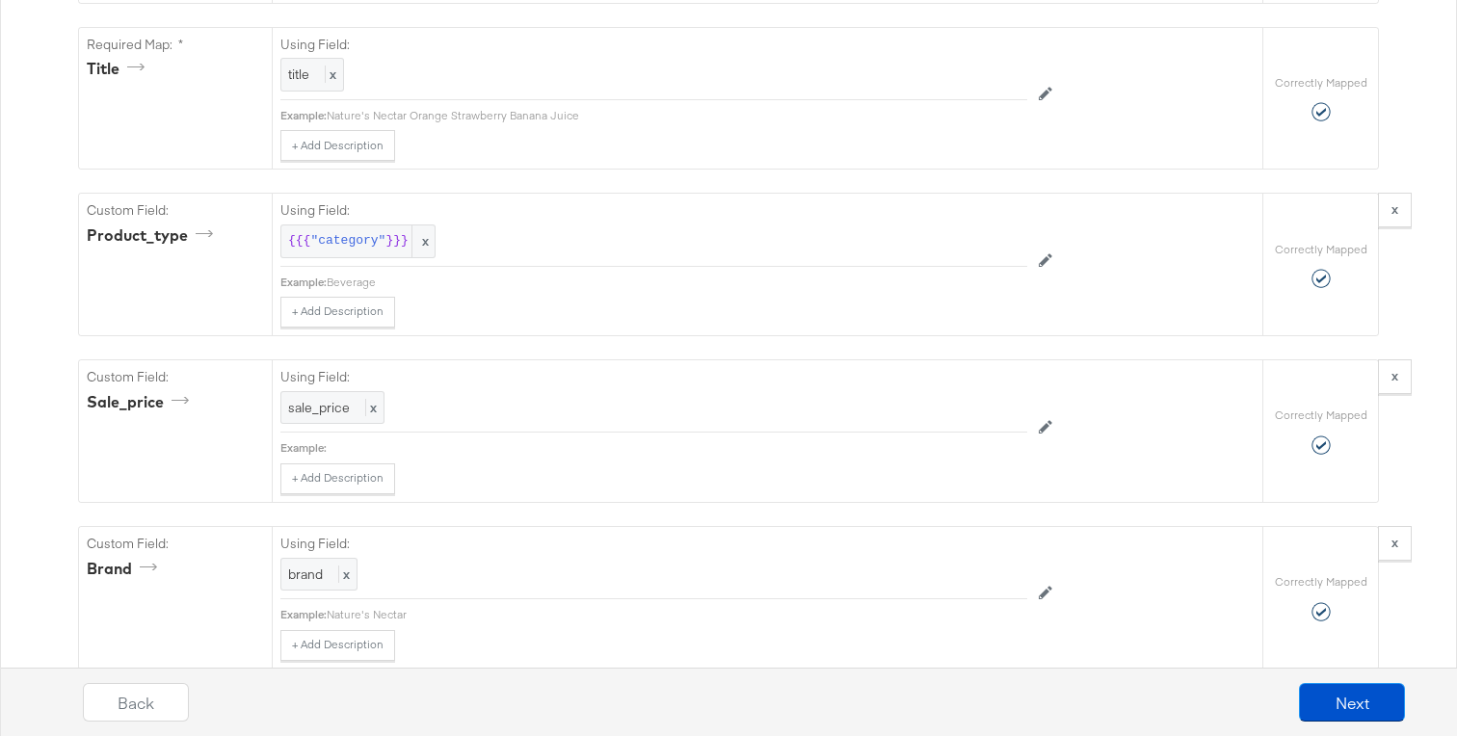
scroll to position [1339, 0]
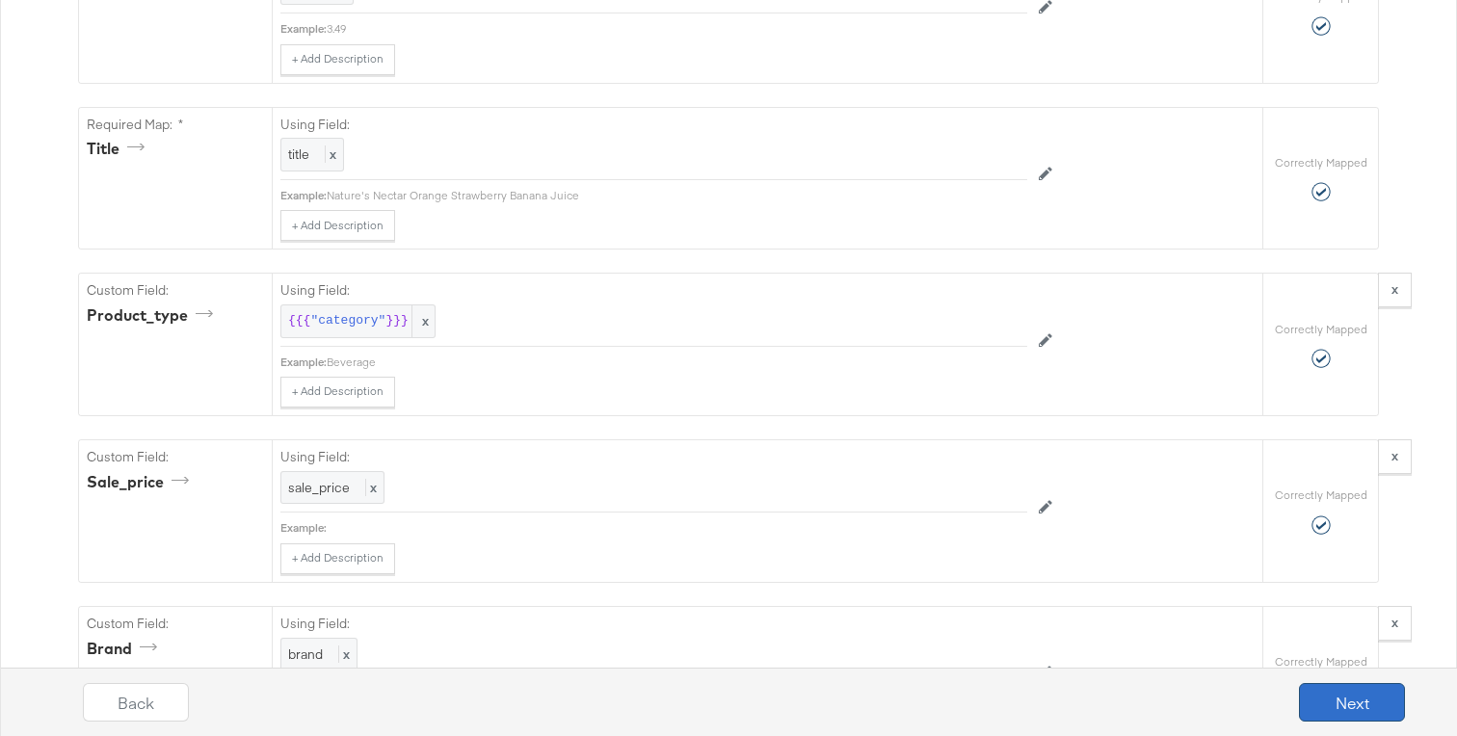
click at [1359, 688] on button "Next" at bounding box center [1352, 702] width 106 height 39
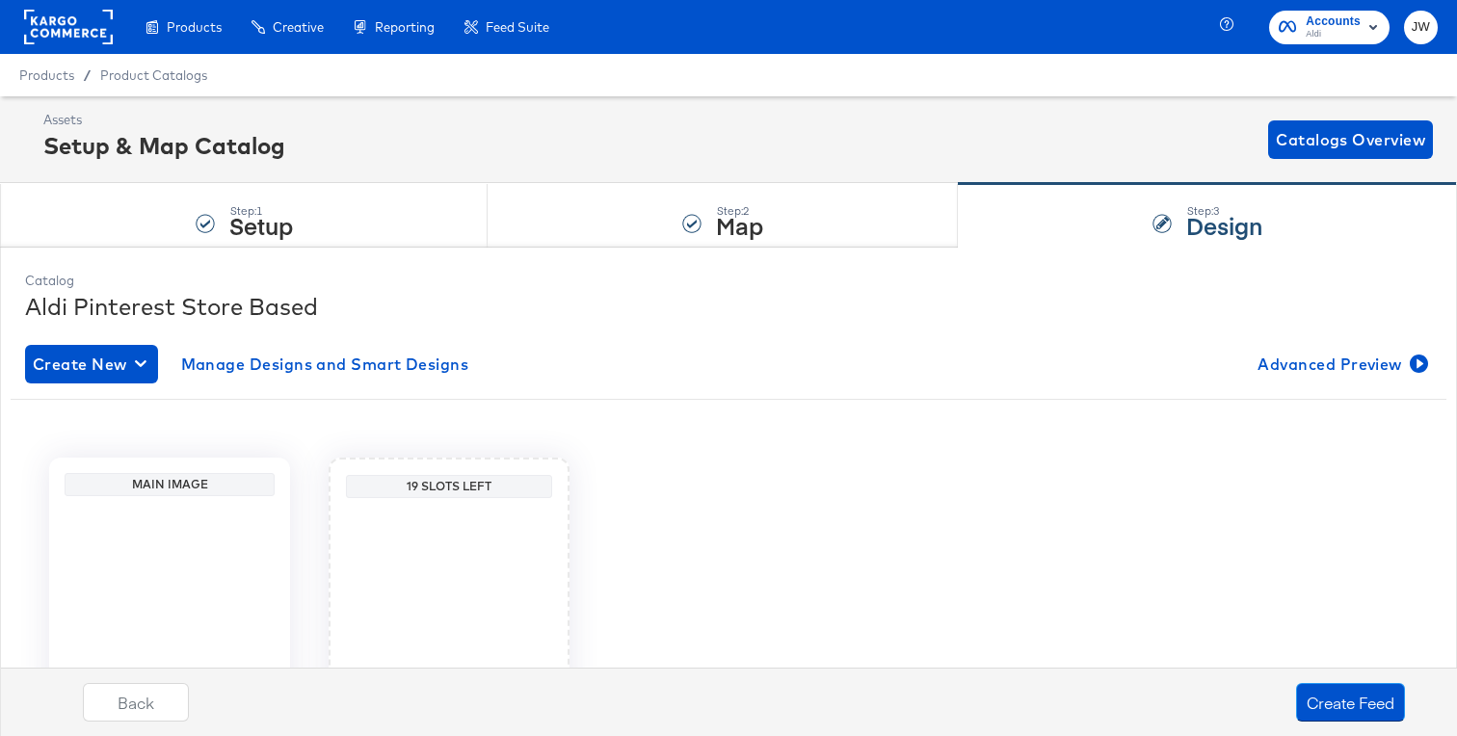
scroll to position [182, 0]
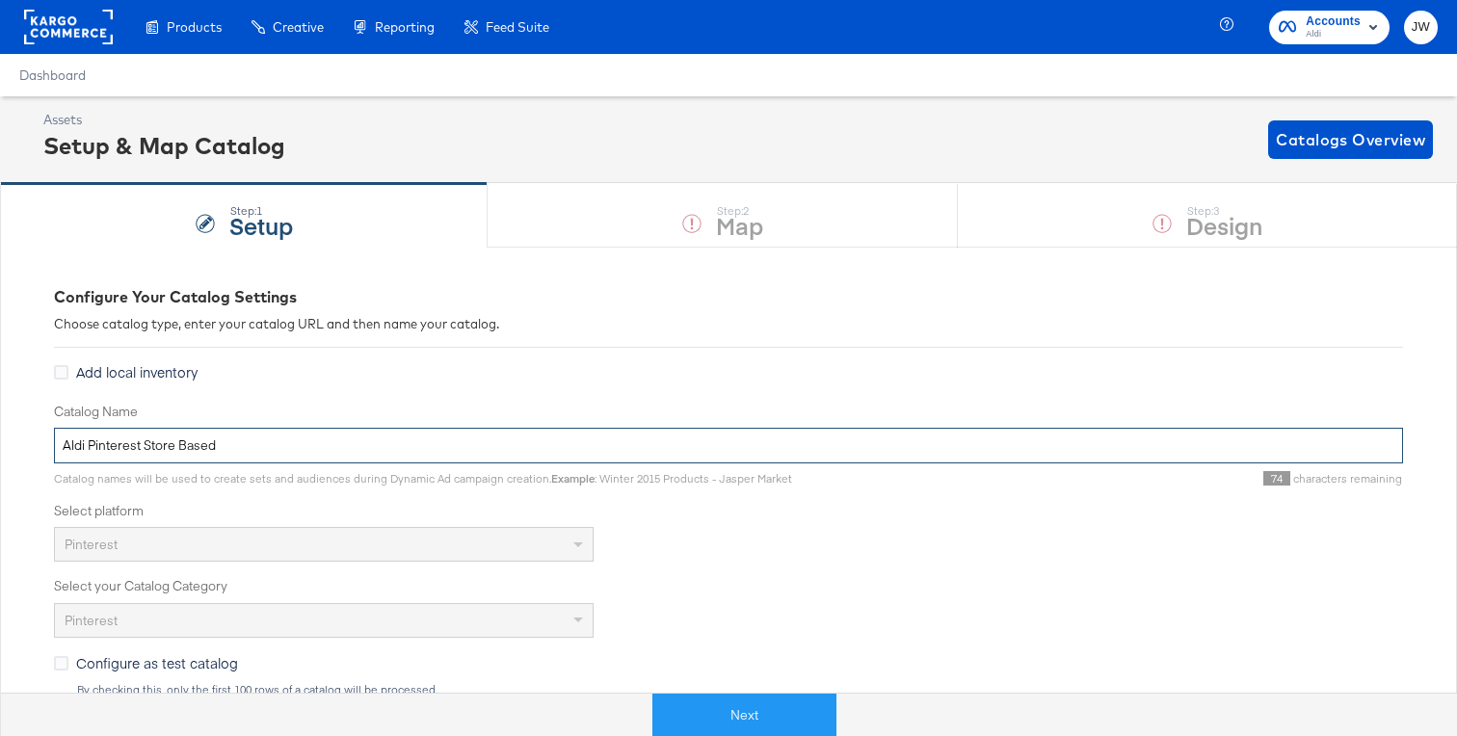
click at [303, 447] on input "Aldi Pinterest Store Based" at bounding box center [728, 446] width 1349 height 36
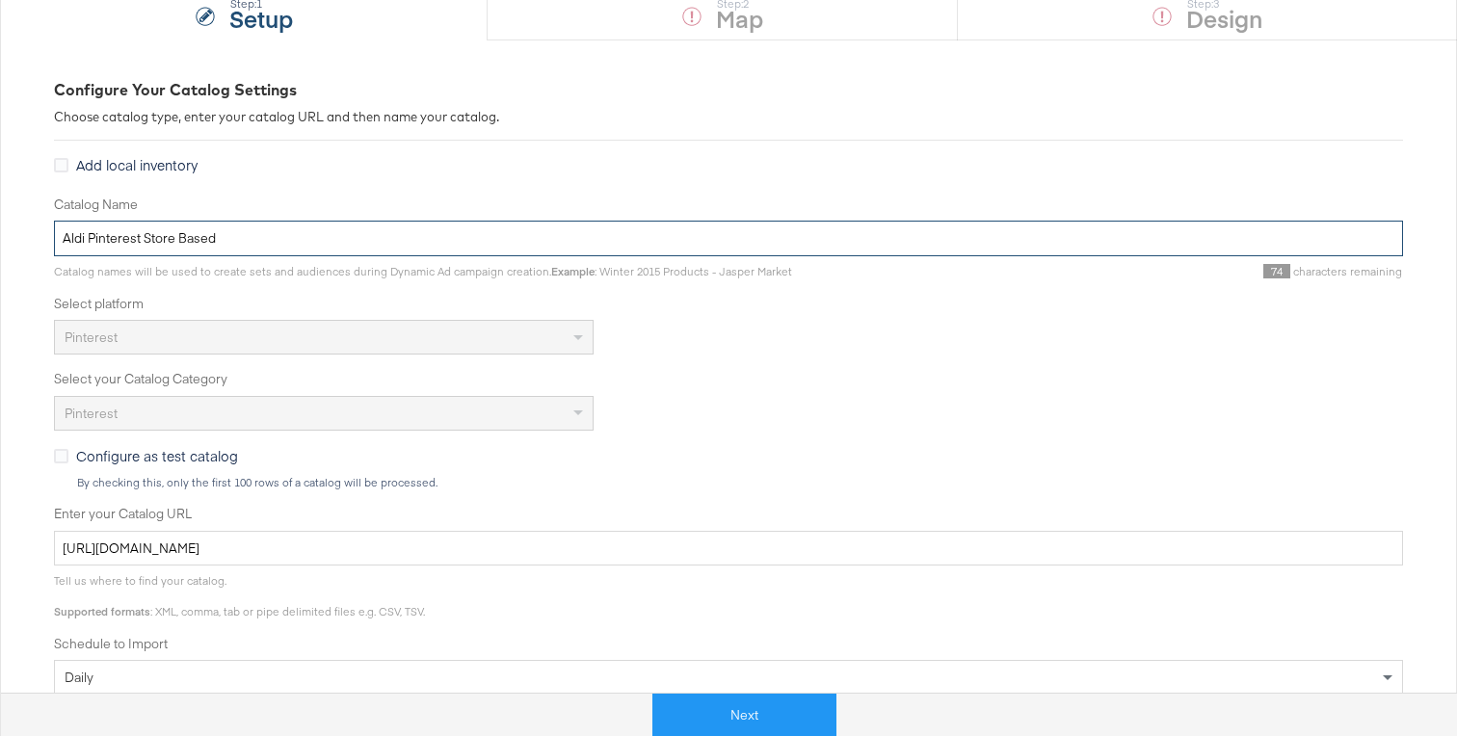
scroll to position [280, 0]
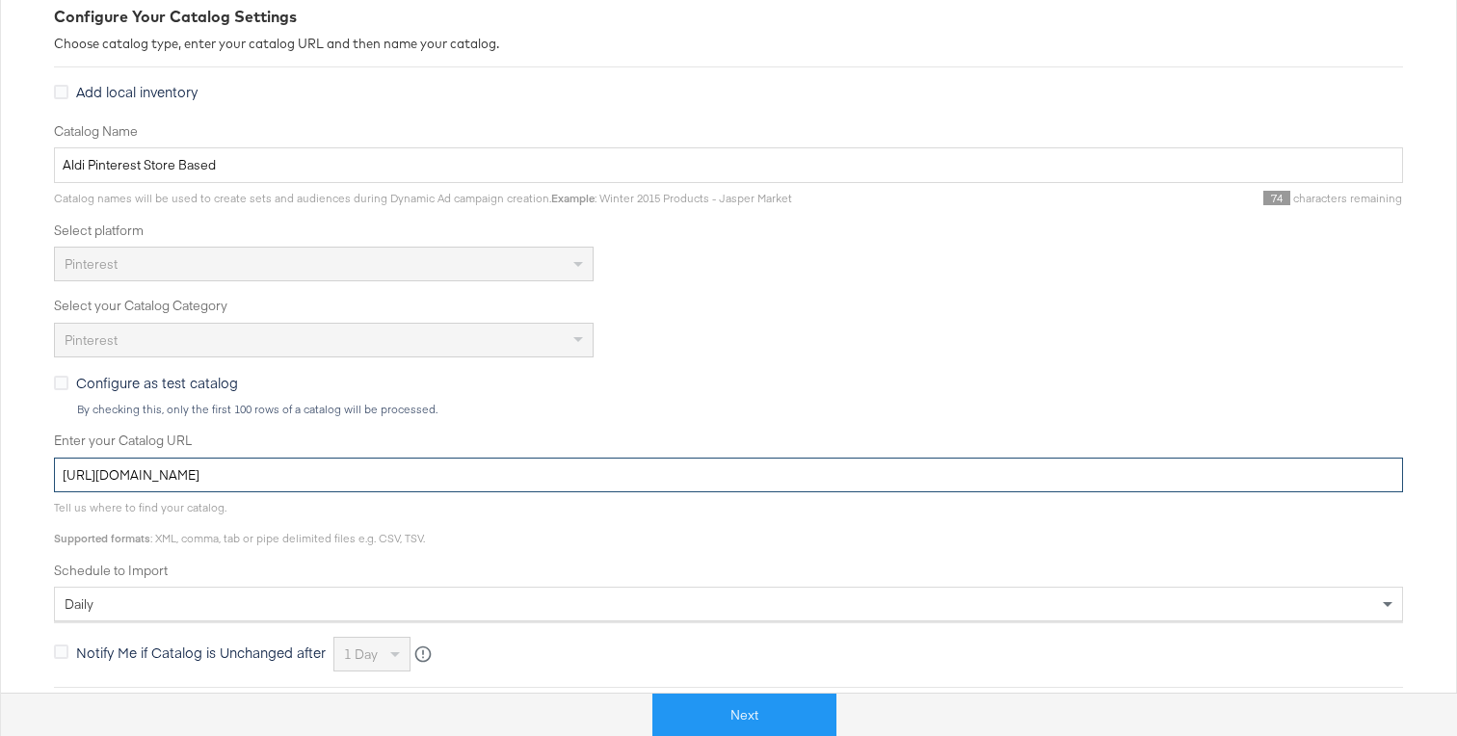
click at [349, 463] on input "[URL][DOMAIN_NAME]" at bounding box center [728, 476] width 1349 height 36
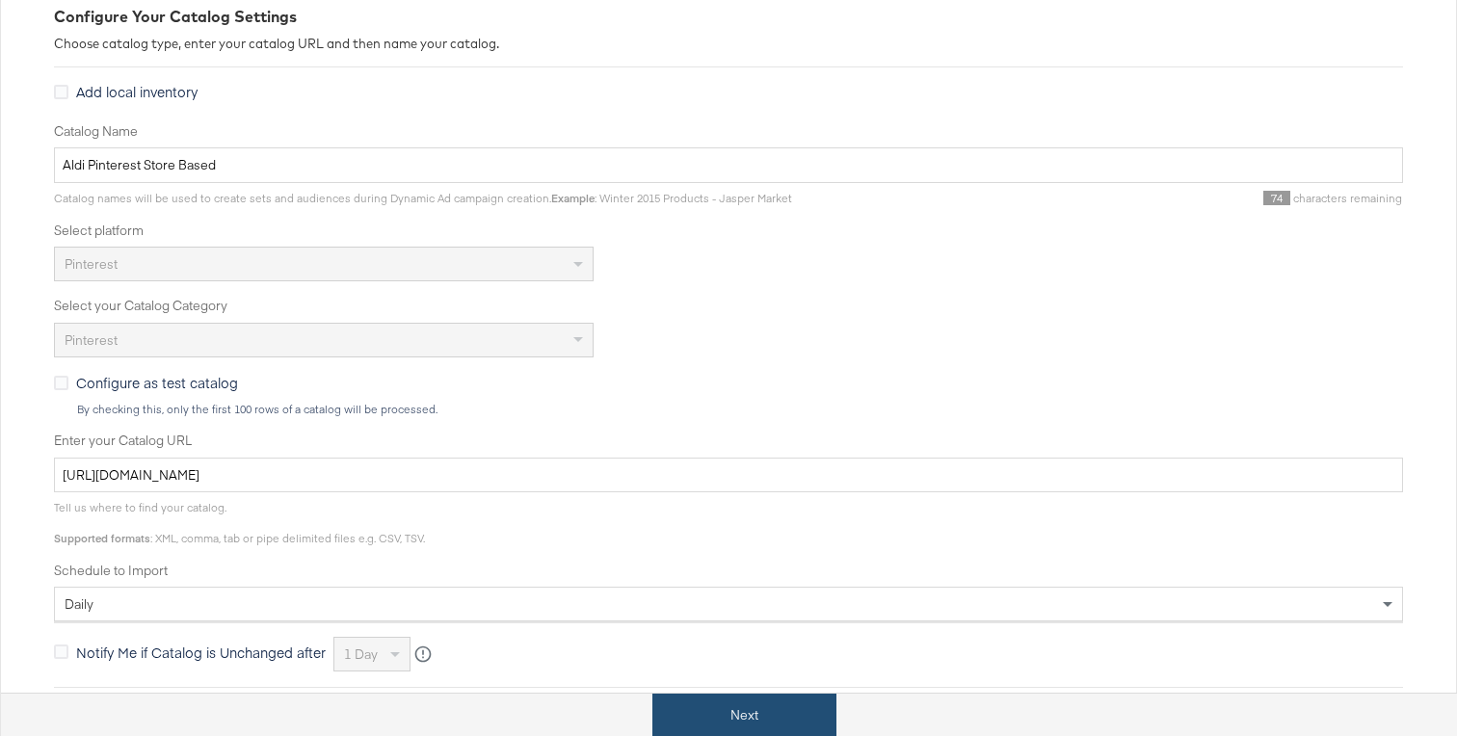
click at [767, 712] on button "Next" at bounding box center [744, 715] width 184 height 43
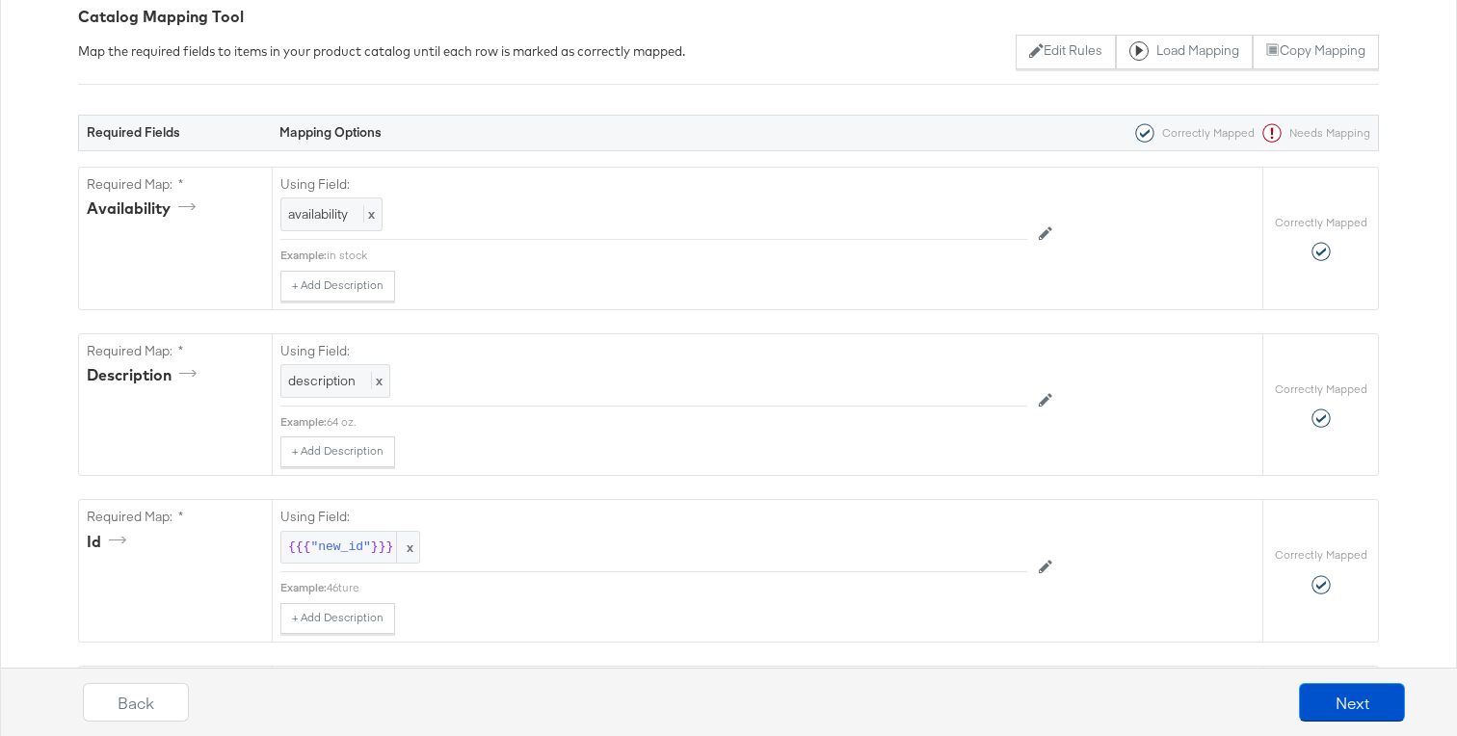
scroll to position [0, 0]
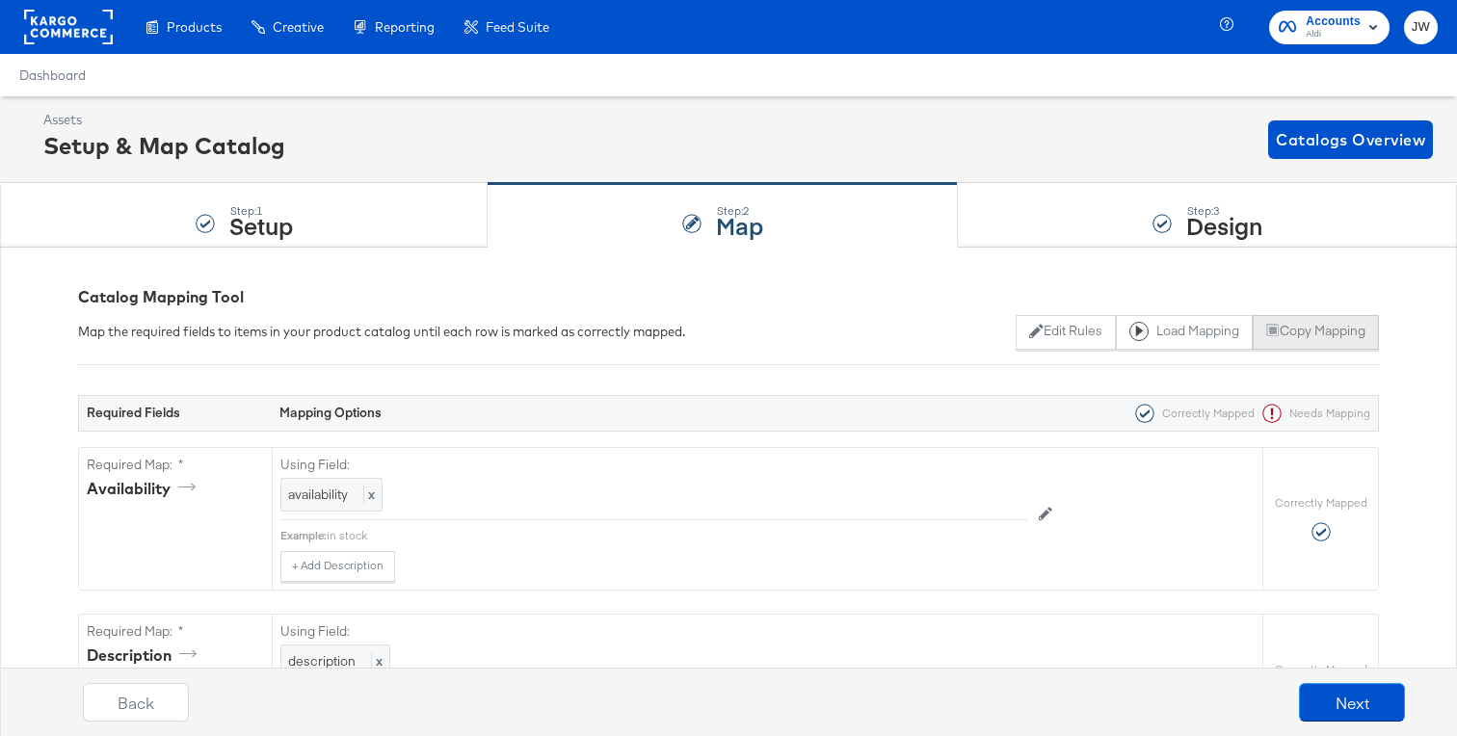
click at [1279, 332] on button "Copy Mapping" at bounding box center [1316, 332] width 126 height 35
